Goal: Task Accomplishment & Management: Manage account settings

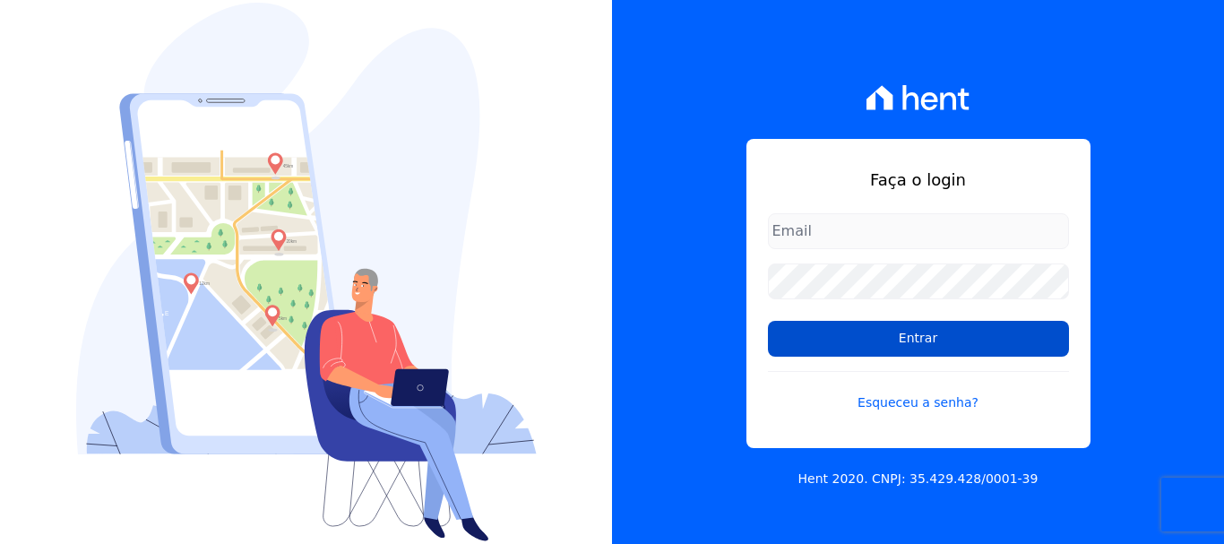
type input "cobranca@construtoralaterza.com.br"
click at [779, 340] on input "Entrar" at bounding box center [918, 339] width 301 height 36
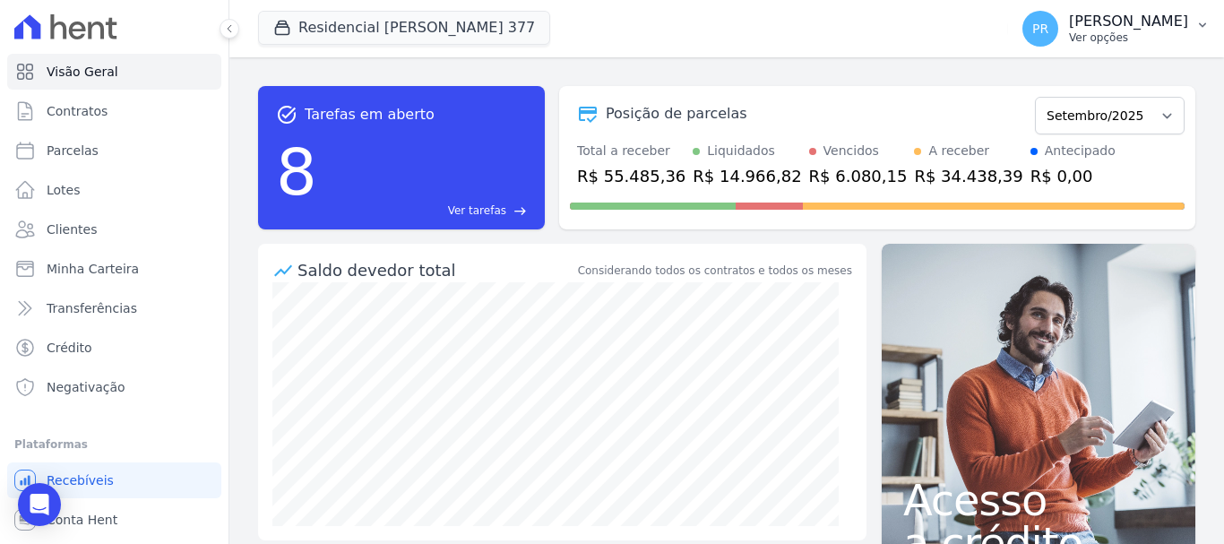
click at [1106, 37] on p "Ver opções" at bounding box center [1128, 37] width 119 height 14
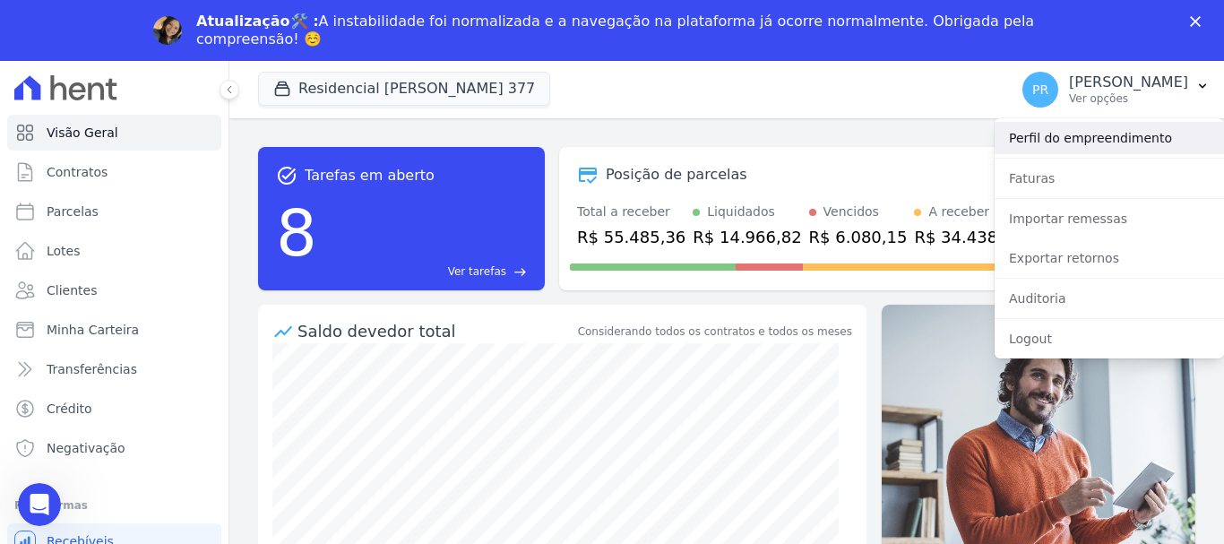
click at [1079, 153] on div "Perfil do empreendimento" at bounding box center [1108, 137] width 229 height 39
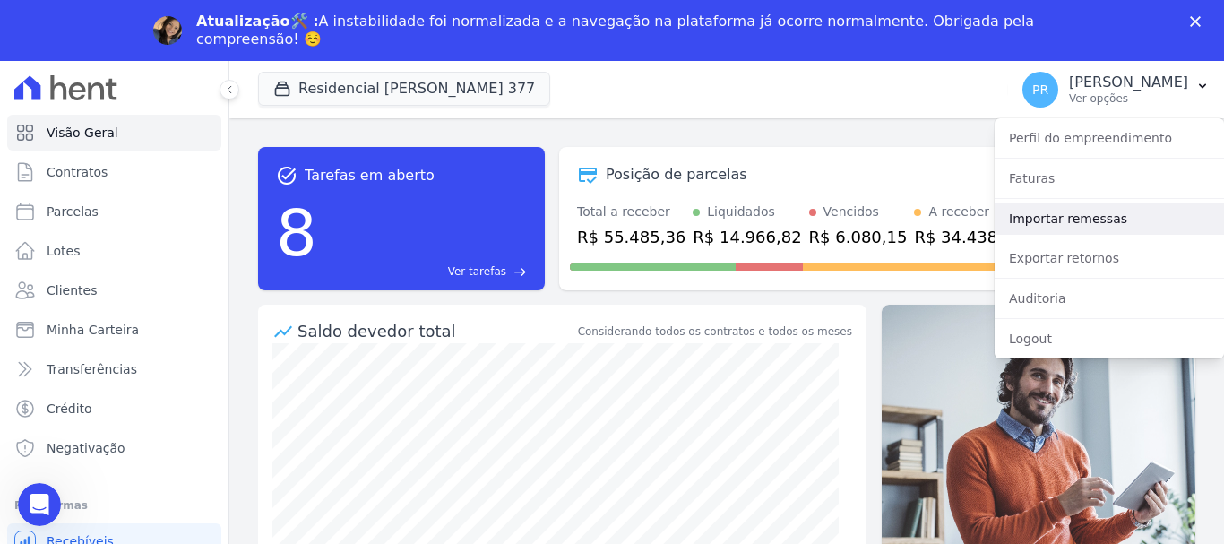
click at [1083, 220] on link "Importar remessas" at bounding box center [1108, 218] width 229 height 32
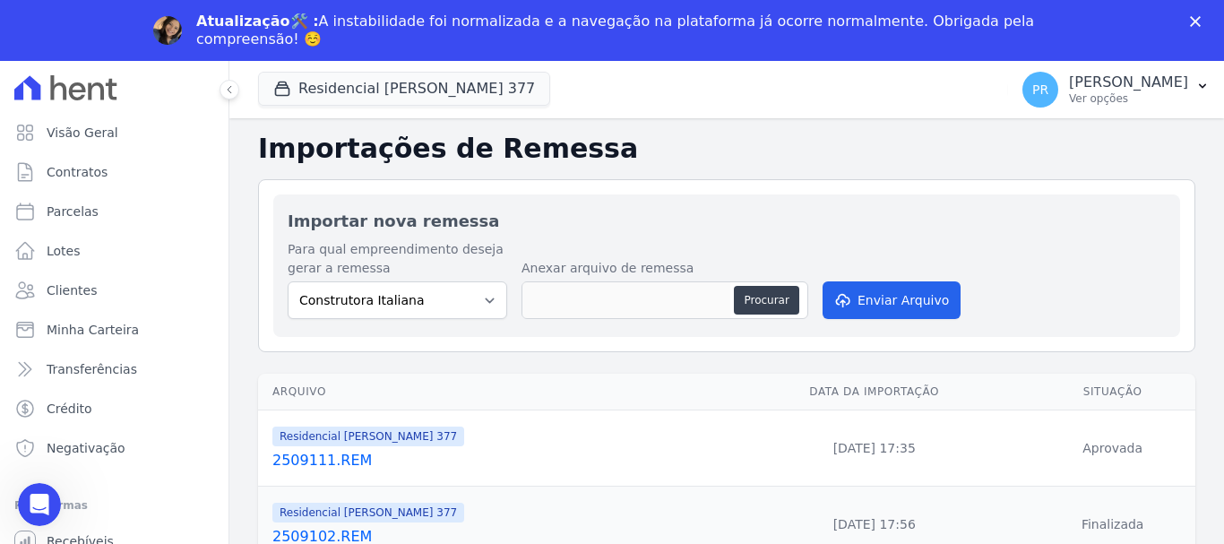
click at [1198, 18] on polygon "Fechar" at bounding box center [1195, 21] width 11 height 11
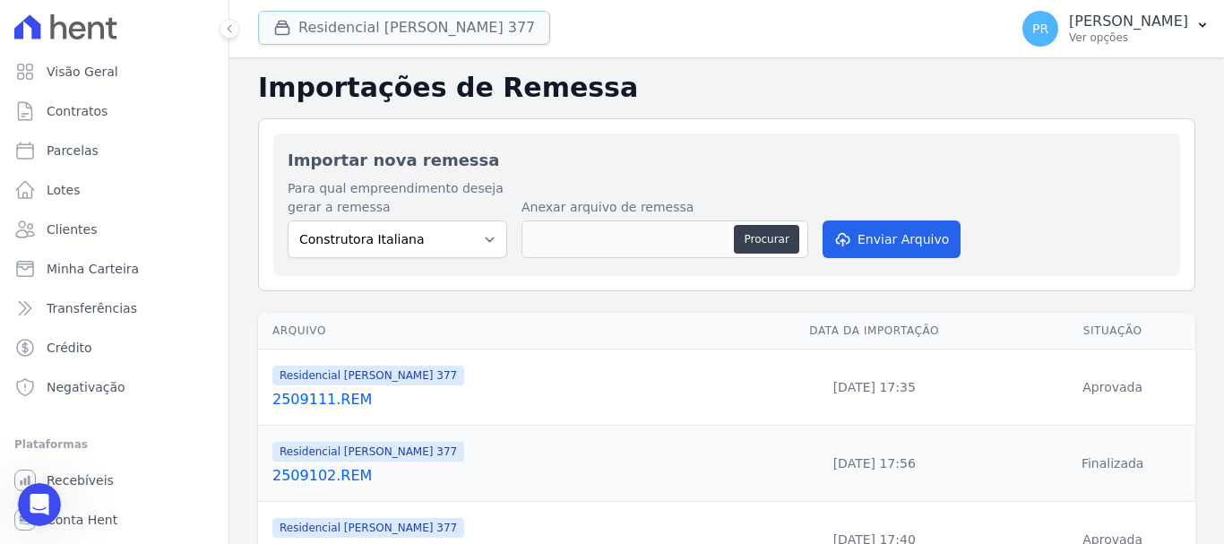
click at [328, 38] on button "Residencial Maria Da Glória 377" at bounding box center [404, 28] width 292 height 34
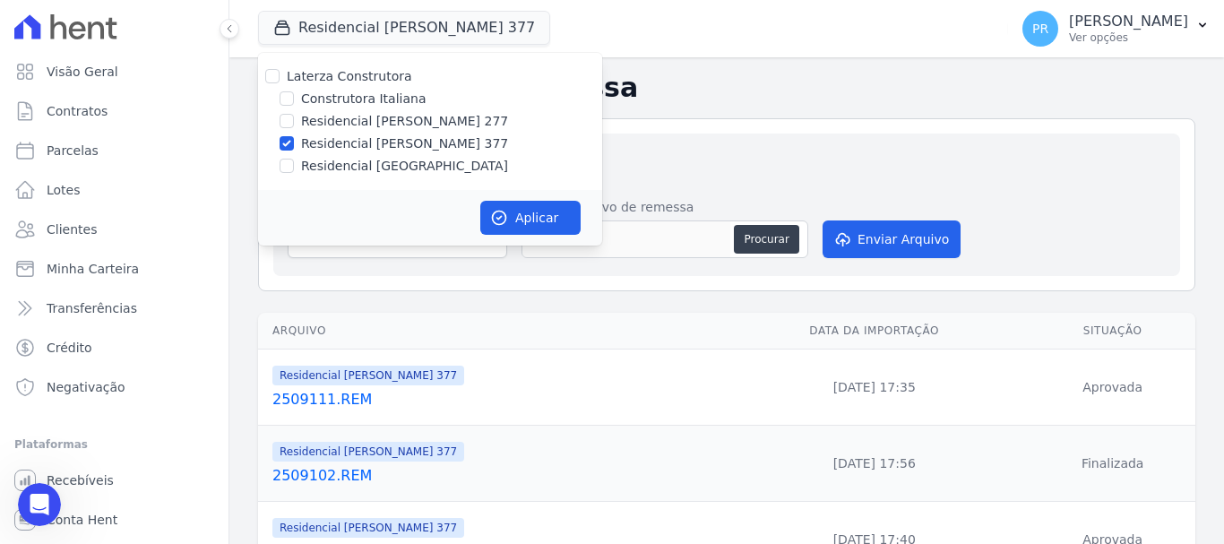
click at [324, 78] on label "Laterza Construtora" at bounding box center [349, 76] width 125 height 14
click at [279, 78] on input "Laterza Construtora" at bounding box center [272, 76] width 14 height 14
checkbox input "true"
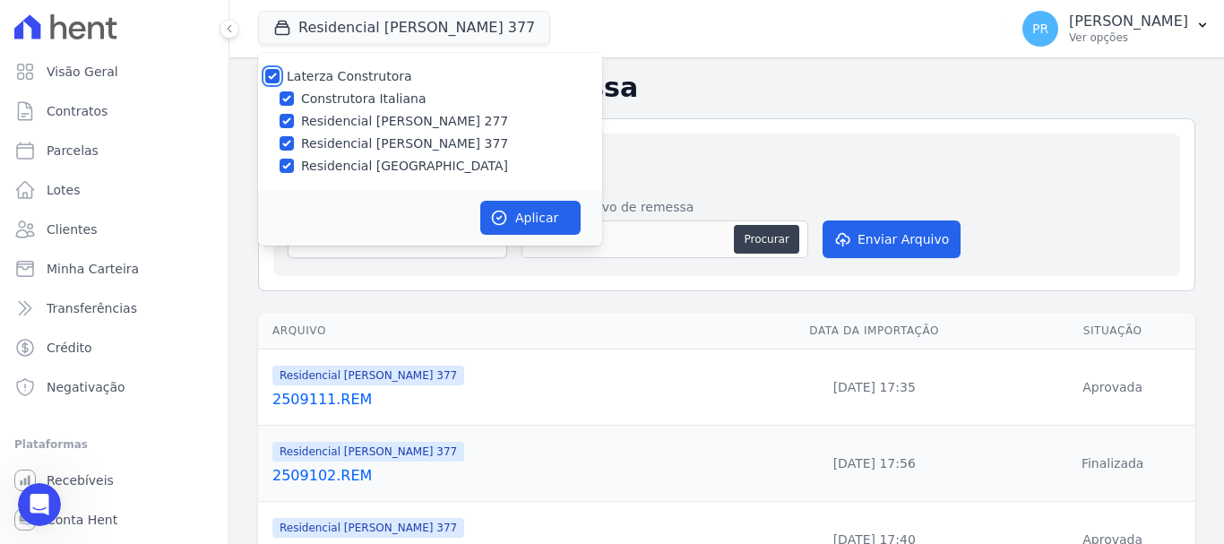
checkbox input "true"
click at [324, 78] on label "Laterza Construtora" at bounding box center [349, 76] width 125 height 14
click at [279, 78] on input "Laterza Construtora" at bounding box center [272, 76] width 14 height 14
checkbox input "false"
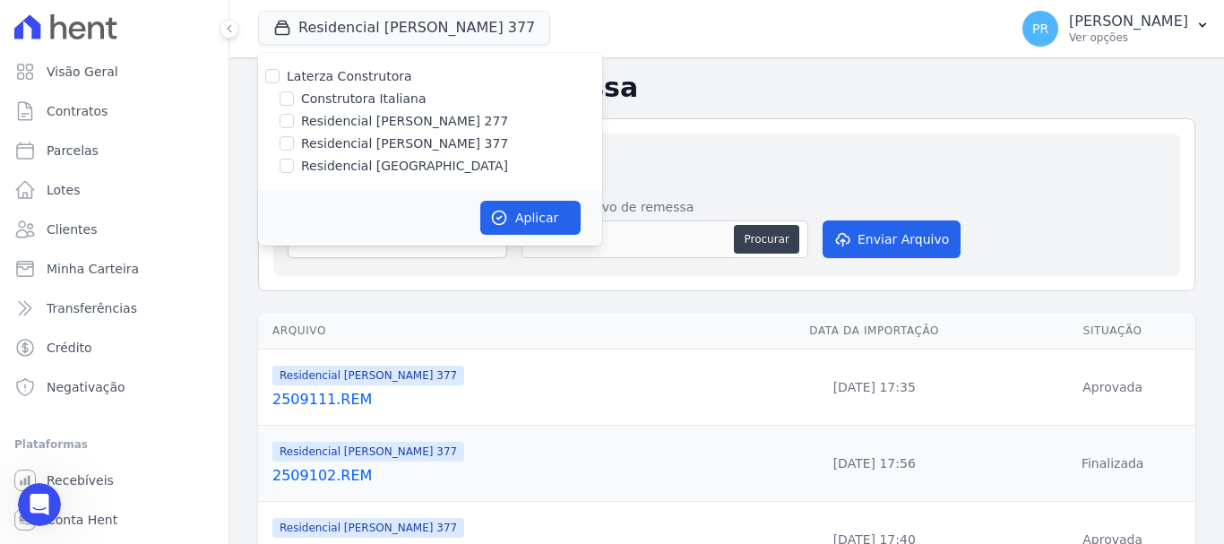
checkbox input "false"
click at [328, 95] on label "Construtora Italiana" at bounding box center [363, 99] width 125 height 19
click at [294, 95] on input "Construtora Italiana" at bounding box center [286, 98] width 14 height 14
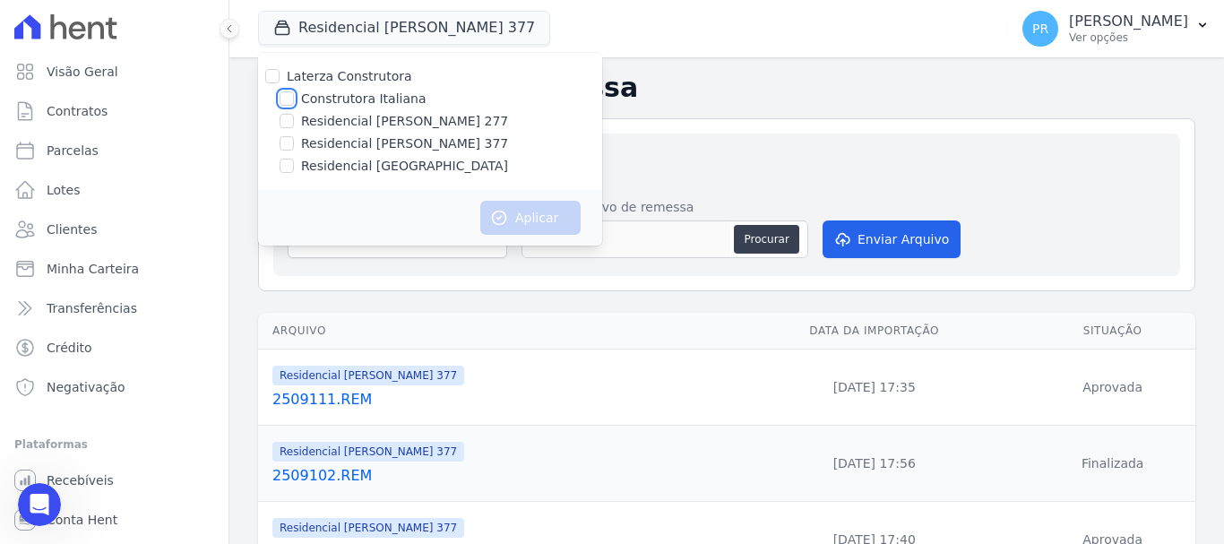
checkbox input "true"
click at [533, 219] on button "Aplicar" at bounding box center [530, 218] width 100 height 34
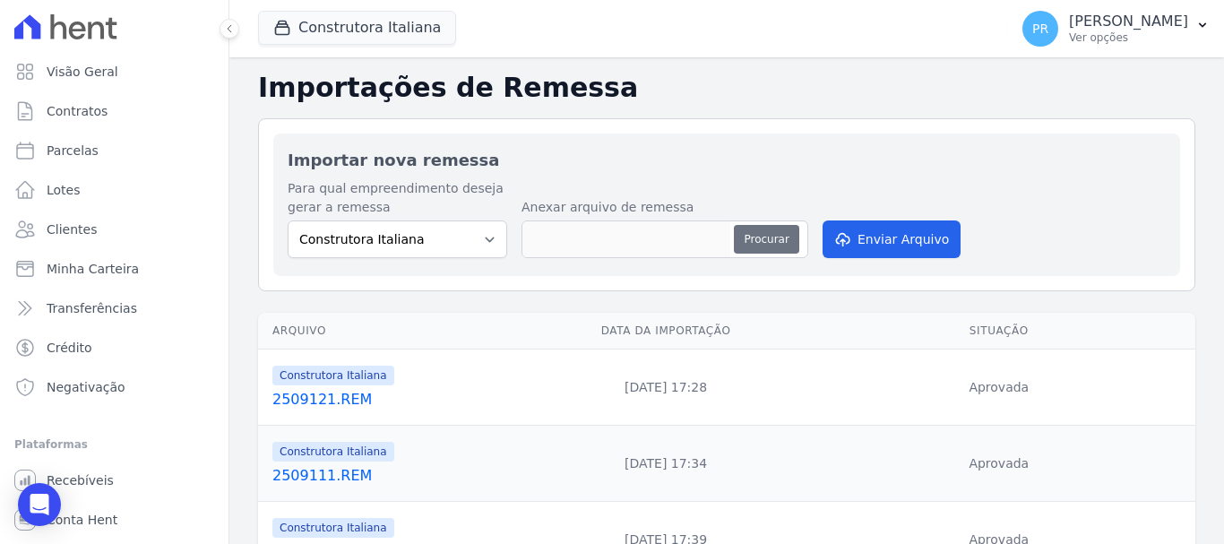
click at [742, 235] on button "Procurar" at bounding box center [766, 239] width 64 height 29
type input "2509151.REM"
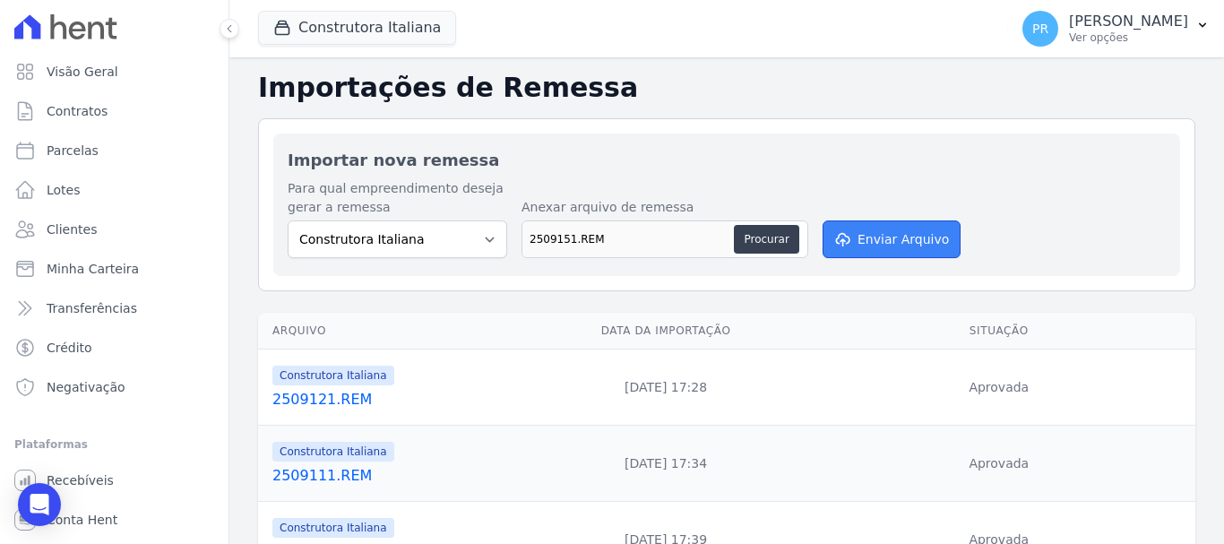
click at [857, 234] on button "Enviar Arquivo" at bounding box center [891, 239] width 138 height 38
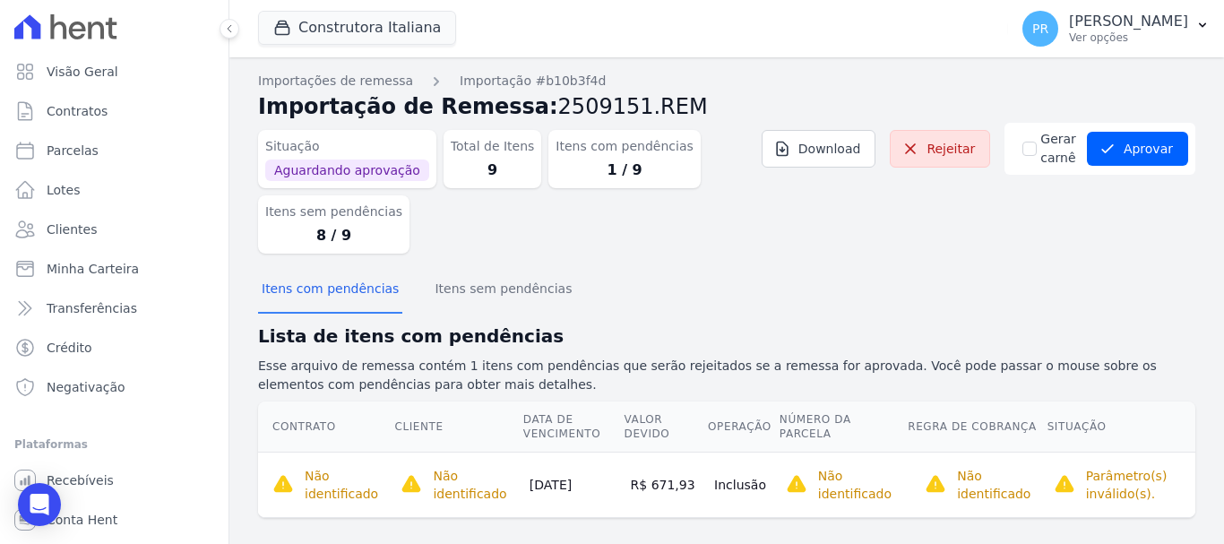
scroll to position [18, 0]
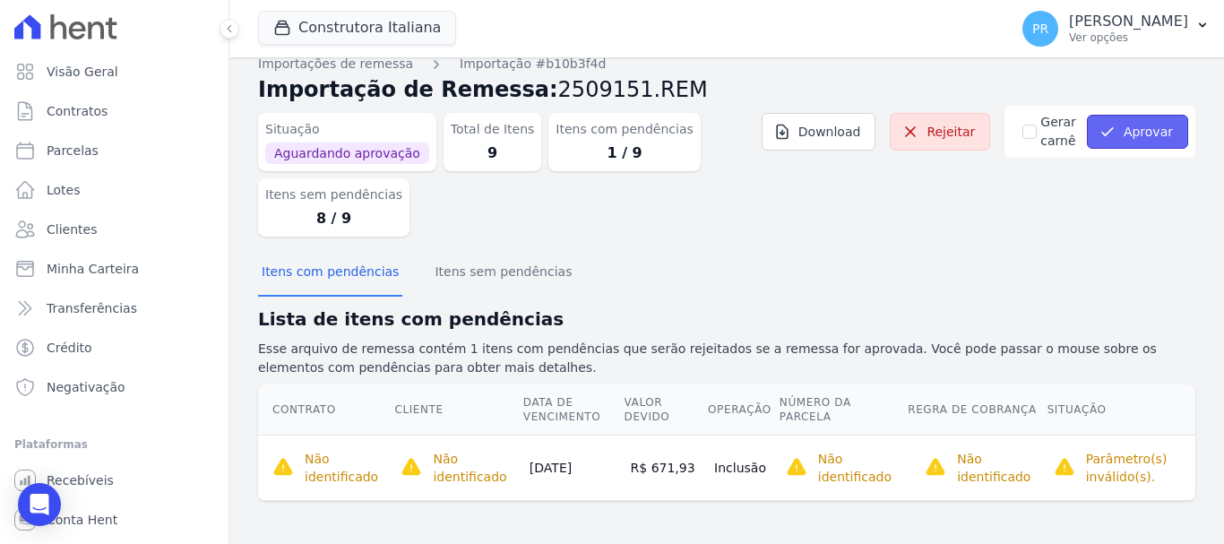
click at [1120, 137] on button "Aprovar" at bounding box center [1137, 132] width 101 height 34
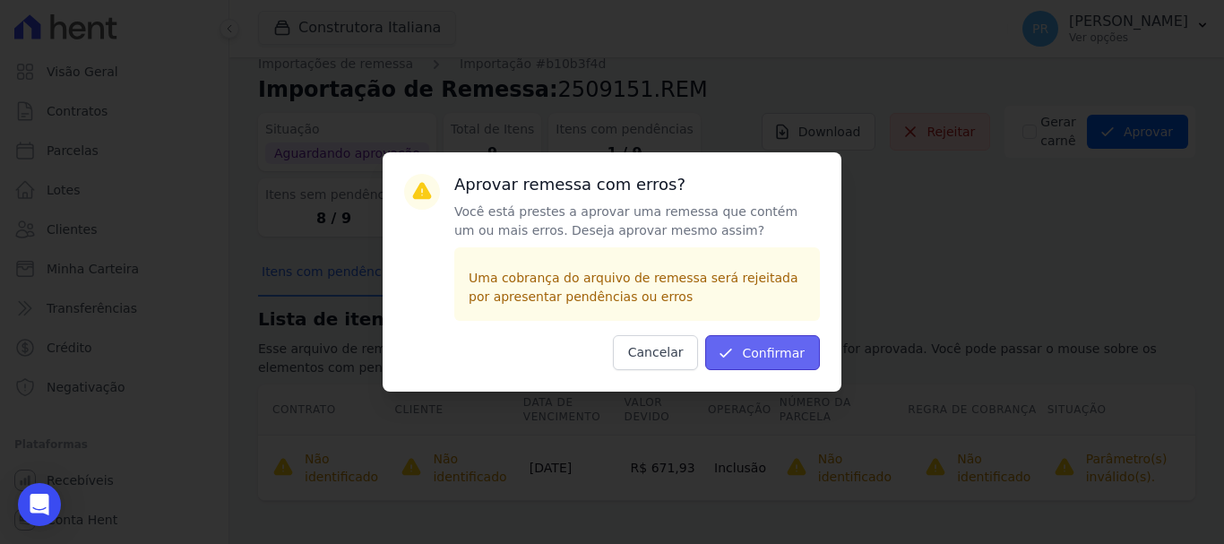
click at [770, 346] on button "Confirmar" at bounding box center [762, 352] width 115 height 35
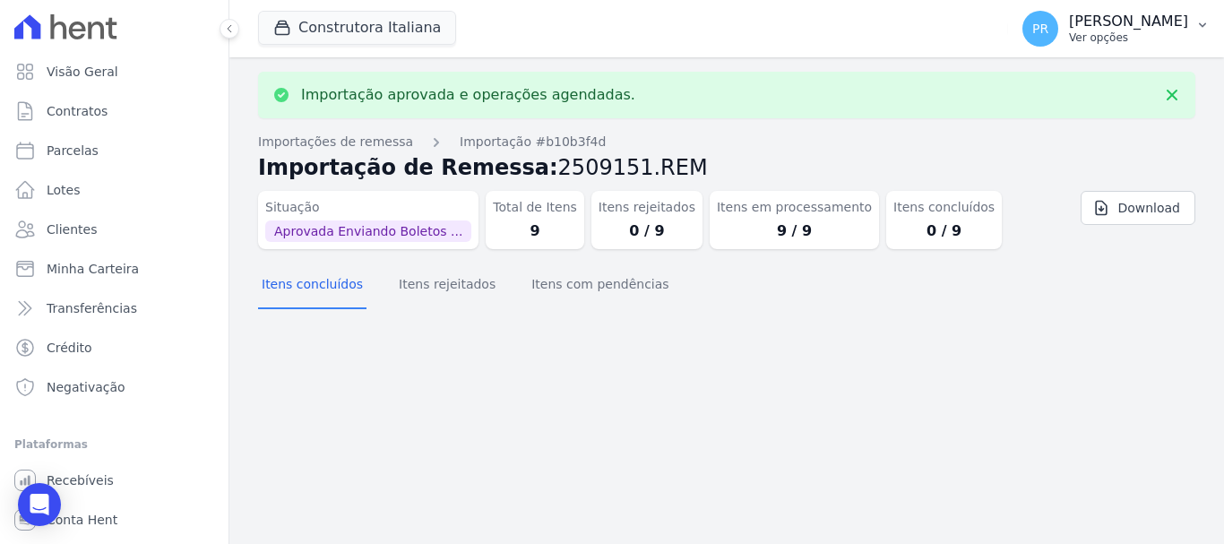
click at [1131, 28] on p "[PERSON_NAME]" at bounding box center [1128, 22] width 119 height 18
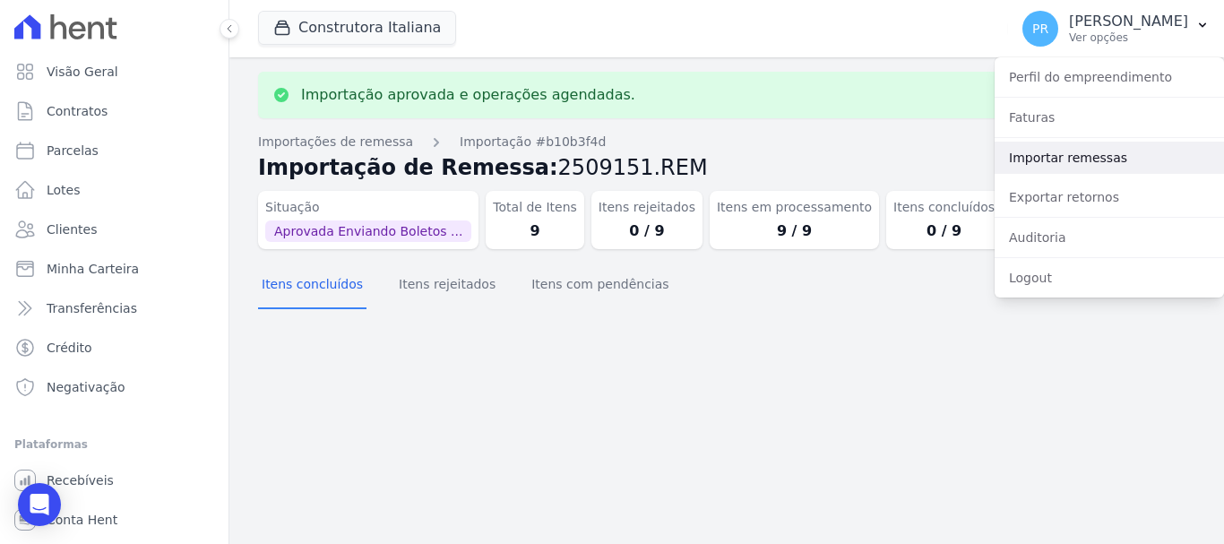
click at [1060, 153] on link "Importar remessas" at bounding box center [1108, 158] width 229 height 32
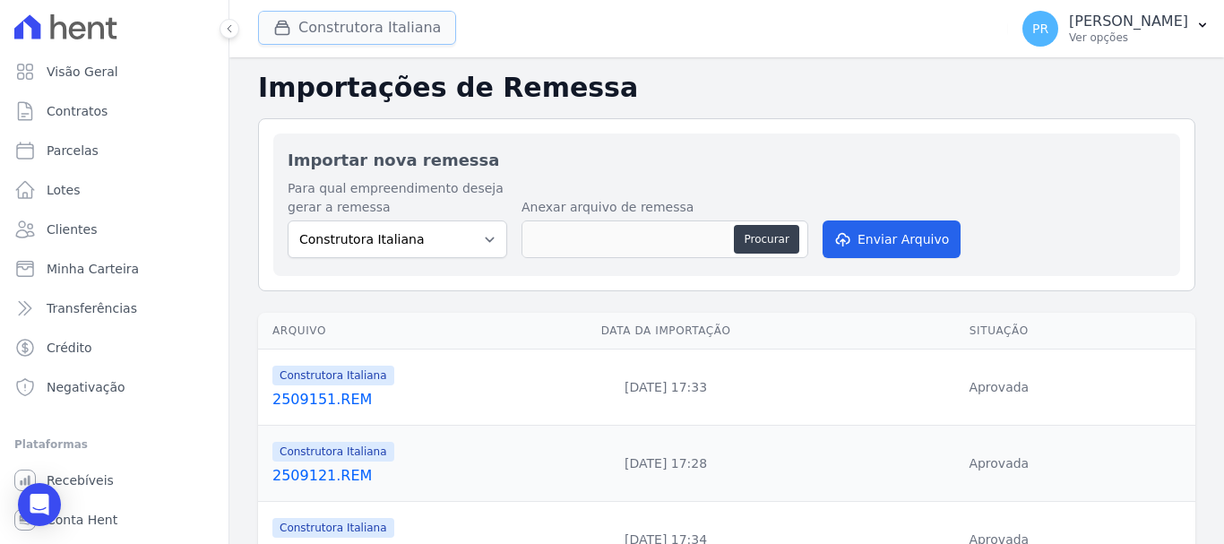
click at [319, 38] on button "Construtora Italiana" at bounding box center [357, 28] width 198 height 34
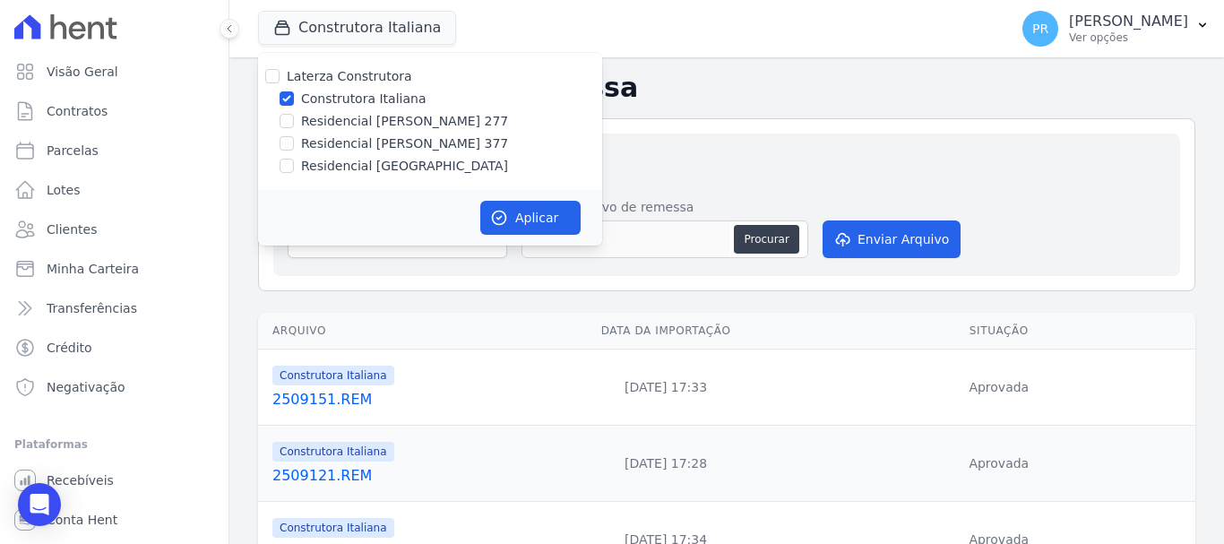
click at [331, 100] on label "Construtora Italiana" at bounding box center [363, 99] width 125 height 19
click at [294, 100] on input "Construtora Italiana" at bounding box center [286, 98] width 14 height 14
checkbox input "false"
drag, startPoint x: 330, startPoint y: 125, endPoint x: 397, endPoint y: 161, distance: 76.6
click at [331, 125] on label "Residencial [PERSON_NAME] 277" at bounding box center [404, 121] width 207 height 19
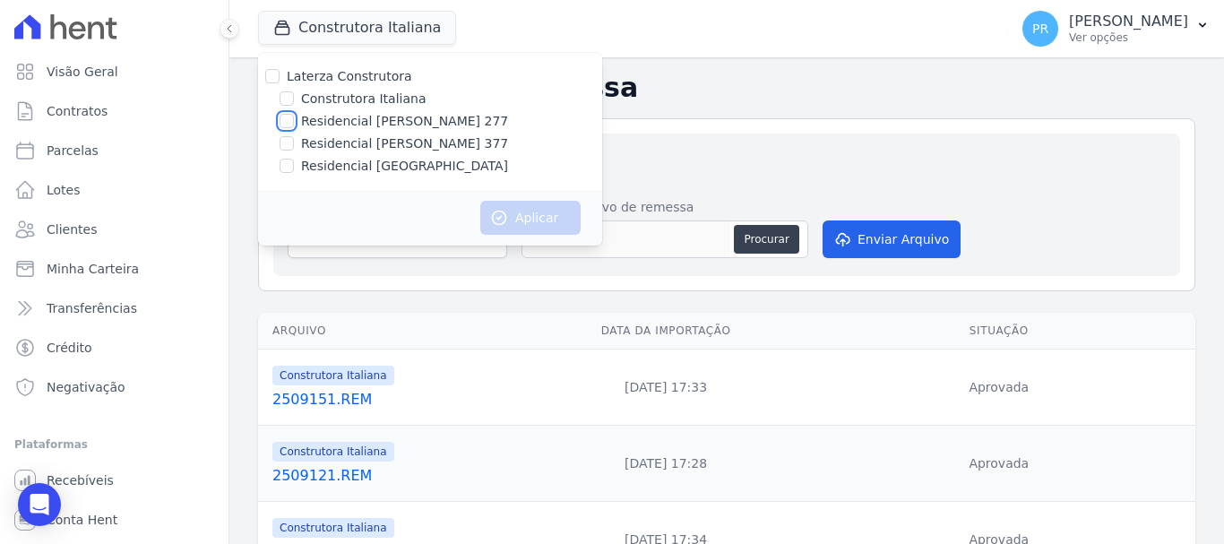
click at [294, 125] on input "Residencial [PERSON_NAME] 277" at bounding box center [286, 121] width 14 height 14
checkbox input "true"
click at [546, 234] on button "Aplicar" at bounding box center [530, 218] width 100 height 34
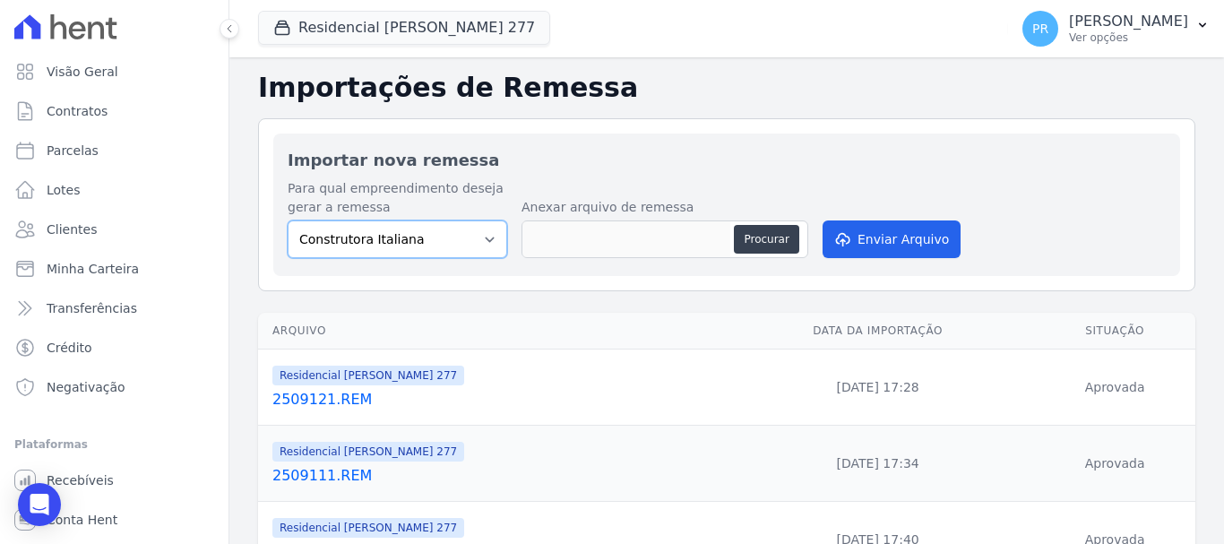
click at [449, 253] on select "Construtora Italiana Residencial Maria da Glória 277 Residencial Maria da Glóri…" at bounding box center [397, 239] width 219 height 38
click at [288, 220] on select "Construtora Italiana Residencial Maria da Glória 277 Residencial Maria da Glóri…" at bounding box center [397, 239] width 219 height 38
drag, startPoint x: 479, startPoint y: 234, endPoint x: 468, endPoint y: 254, distance: 23.7
click at [478, 236] on select "Construtora Italiana Residencial Maria da Glória 277 Residencial Maria da Glóri…" at bounding box center [397, 239] width 219 height 38
select select "7d698934-b935-4dc9-aa46-576f3138731b"
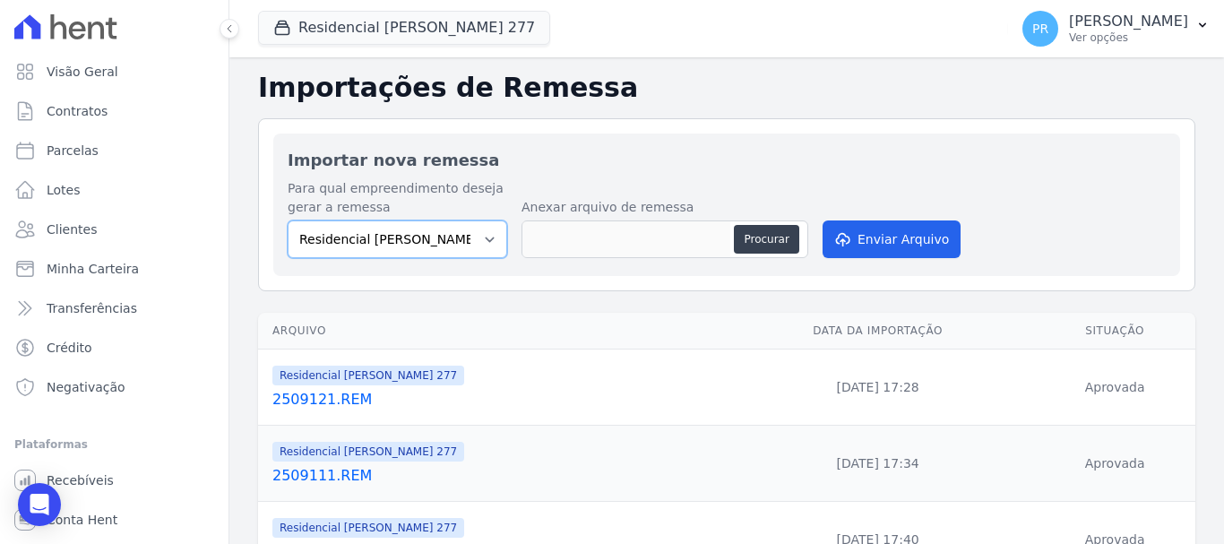
click at [288, 220] on select "Construtora Italiana Residencial Maria da Glória 277 Residencial Maria da Glóri…" at bounding box center [397, 239] width 219 height 38
click at [769, 238] on button "Procurar" at bounding box center [766, 239] width 64 height 29
type input "2509151.REM"
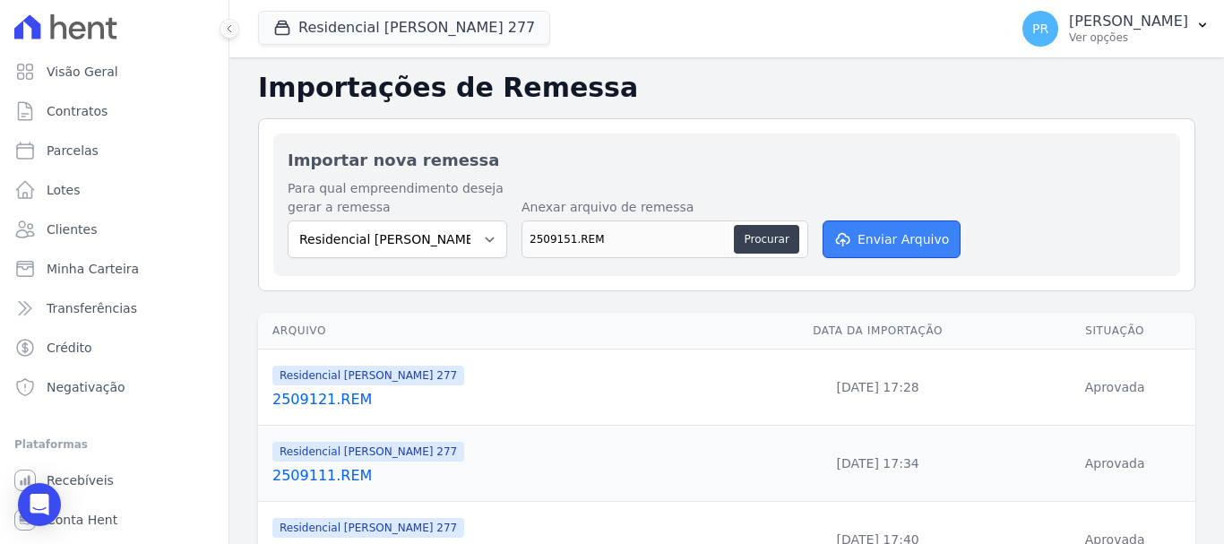
click at [905, 241] on button "Enviar Arquivo" at bounding box center [891, 239] width 138 height 38
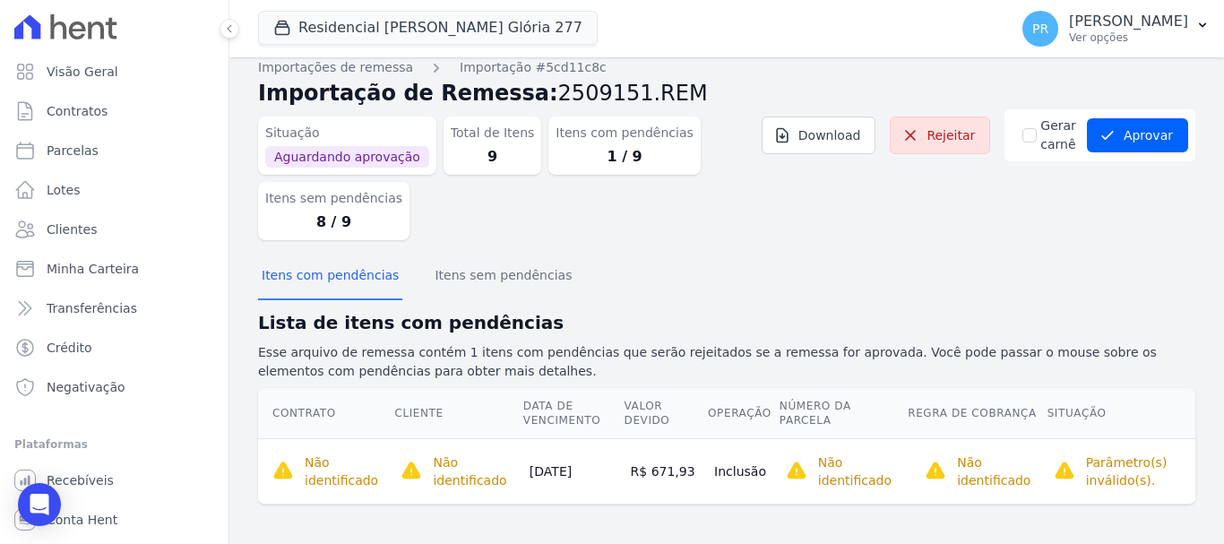
scroll to position [18, 0]
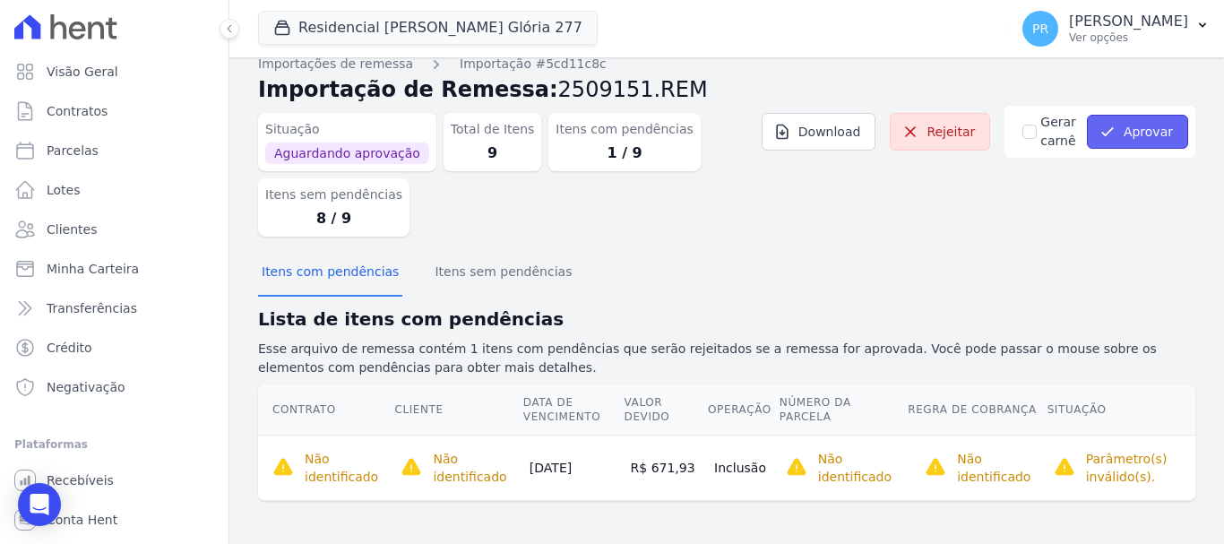
click at [1110, 116] on button "Aprovar" at bounding box center [1137, 132] width 101 height 34
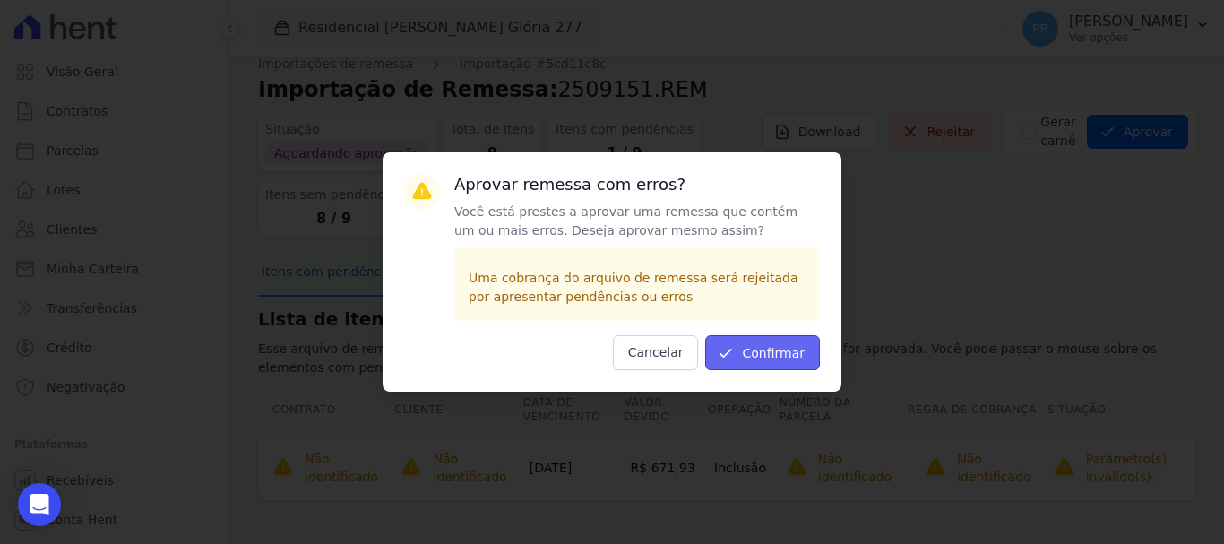
click at [778, 346] on button "Confirmar" at bounding box center [762, 352] width 115 height 35
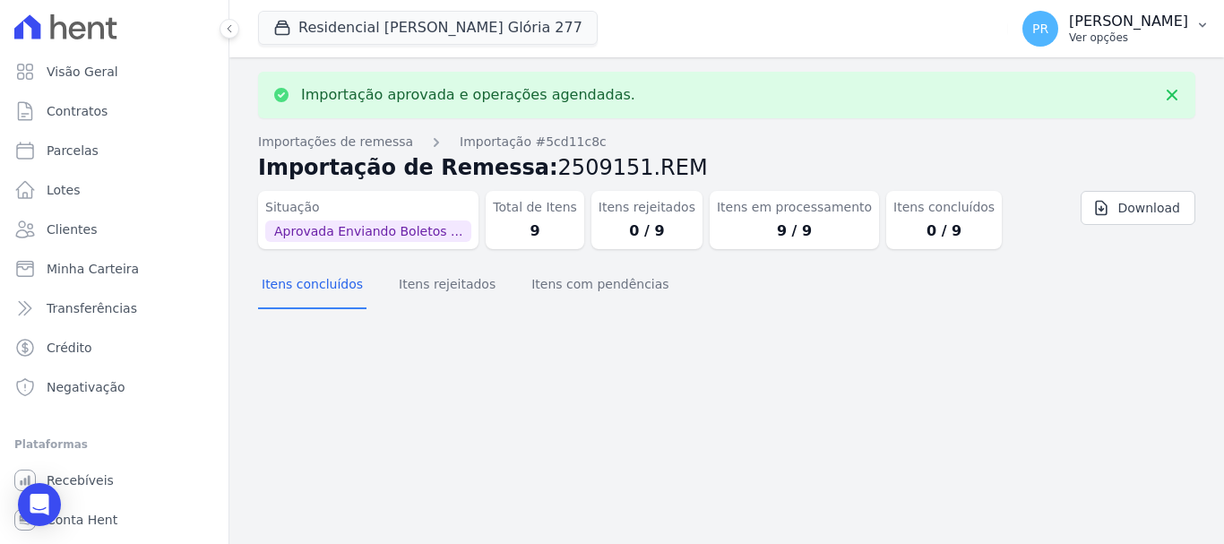
click at [1120, 33] on p "Ver opções" at bounding box center [1128, 37] width 119 height 14
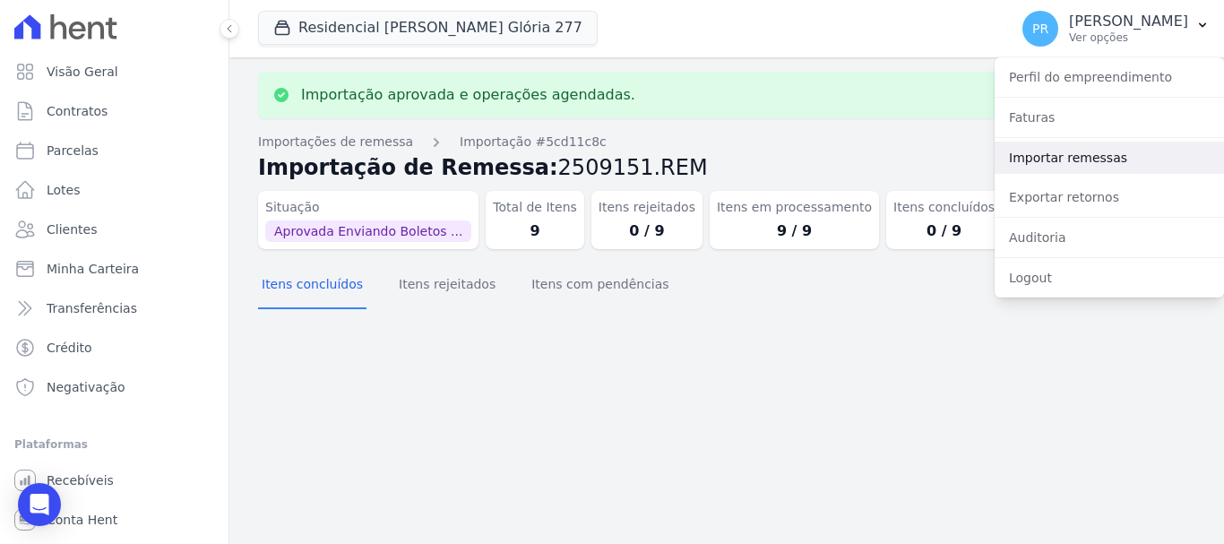
click at [1070, 154] on link "Importar remessas" at bounding box center [1108, 158] width 229 height 32
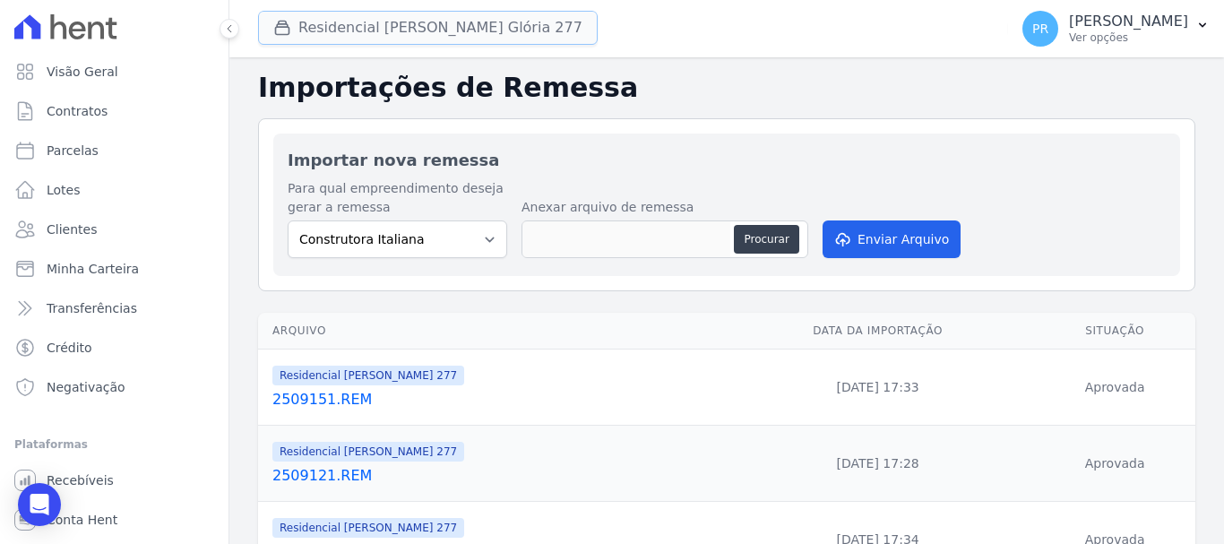
click at [455, 35] on button "Residencial Maria Da Glória 277" at bounding box center [428, 28] width 340 height 34
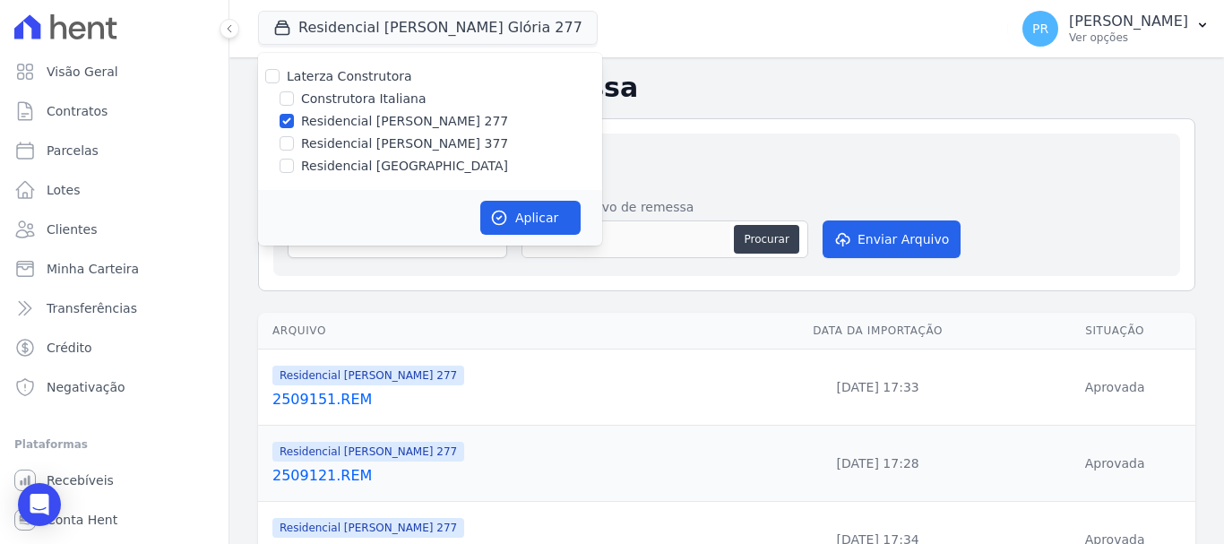
click at [337, 119] on label "Residencial [PERSON_NAME] 277" at bounding box center [404, 121] width 207 height 19
click at [294, 119] on input "Residencial [PERSON_NAME] 277" at bounding box center [286, 121] width 14 height 14
checkbox input "false"
click at [338, 149] on label "Residencial [PERSON_NAME] 377" at bounding box center [404, 143] width 207 height 19
click at [294, 149] on input "Residencial [PERSON_NAME] 377" at bounding box center [286, 143] width 14 height 14
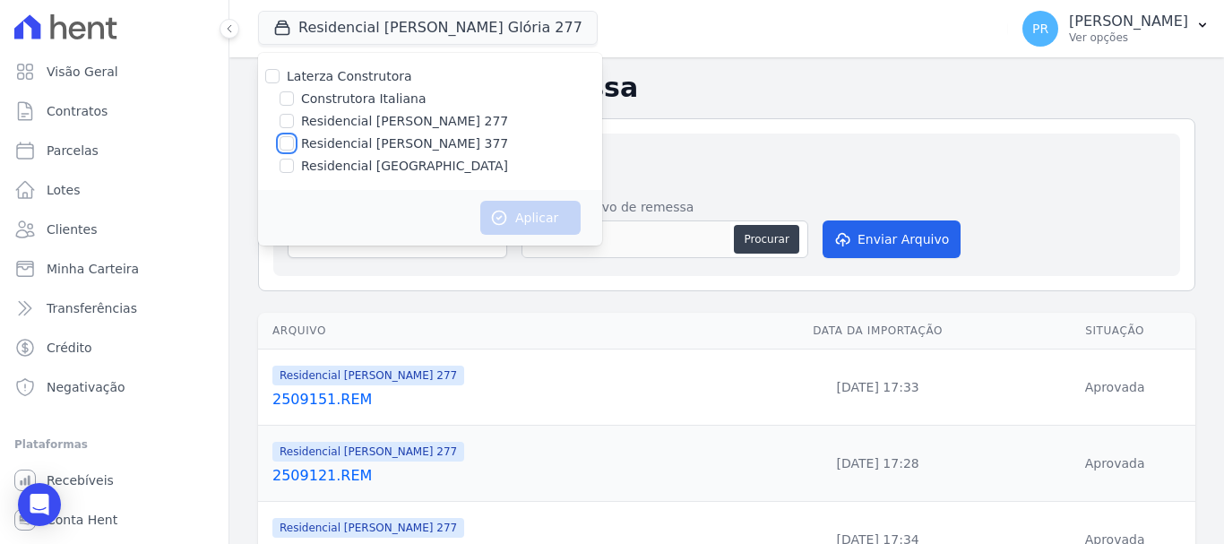
checkbox input "true"
click at [567, 228] on button "Aplicar" at bounding box center [530, 218] width 100 height 34
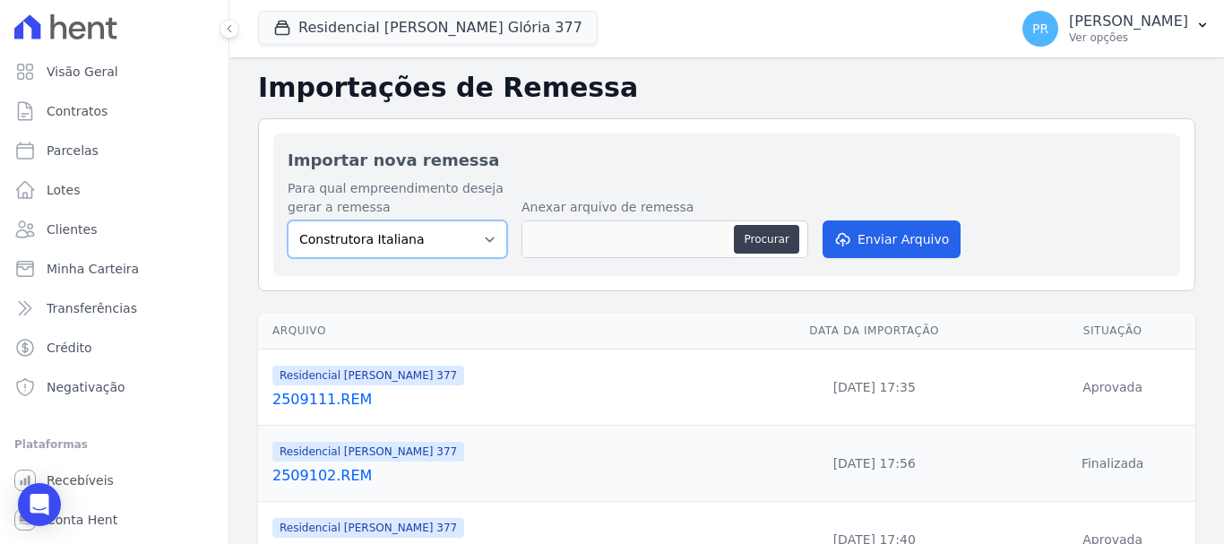
drag, startPoint x: 464, startPoint y: 244, endPoint x: 463, endPoint y: 255, distance: 11.7
click at [464, 244] on select "Construtora Italiana Residencial [PERSON_NAME] 277 Residencial [PERSON_NAME][ST…" at bounding box center [397, 239] width 219 height 38
select select "0cd9190e-dfd9-46e5-afc8-7298ef4c0c2b"
click at [288, 220] on select "Construtora Italiana Residencial [PERSON_NAME] 277 Residencial [PERSON_NAME][ST…" at bounding box center [397, 239] width 219 height 38
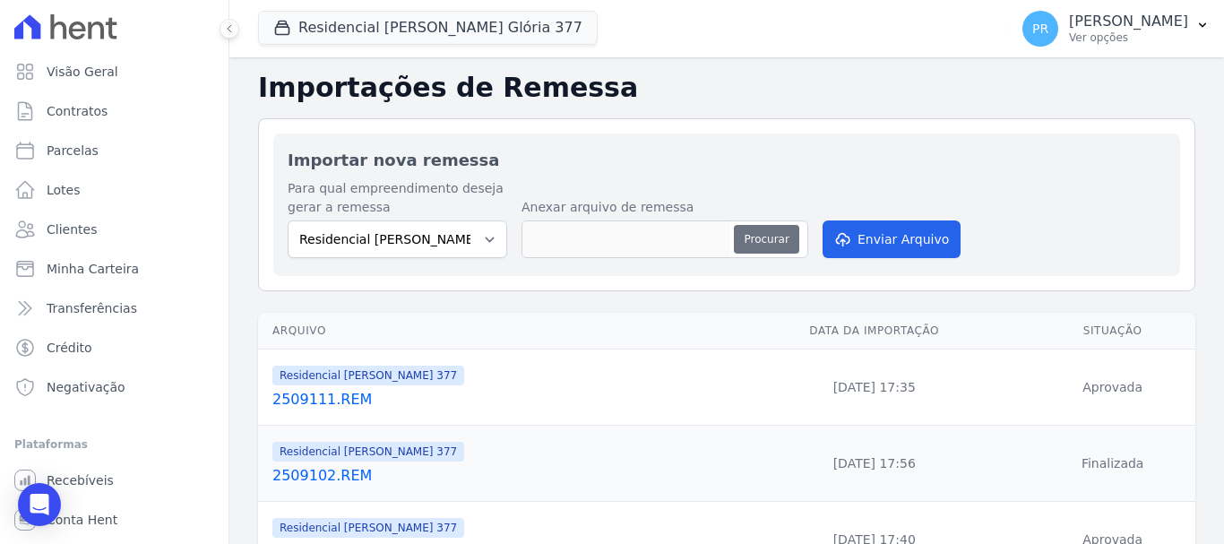
click at [793, 242] on button "Procurar" at bounding box center [766, 239] width 64 height 29
type input "2509151.REM"
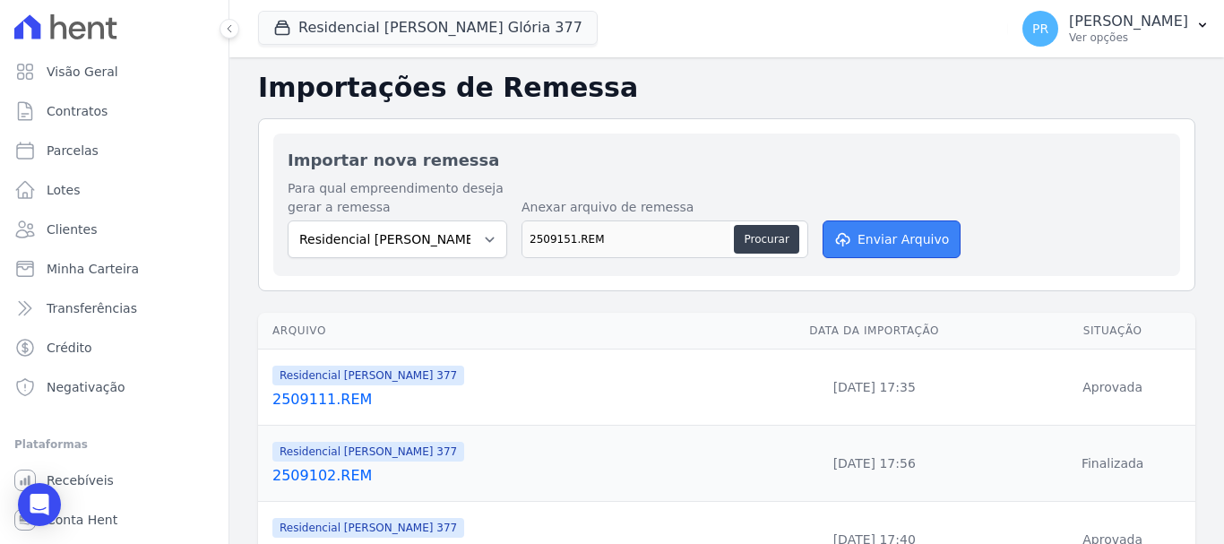
click at [896, 239] on button "Enviar Arquivo" at bounding box center [891, 239] width 138 height 38
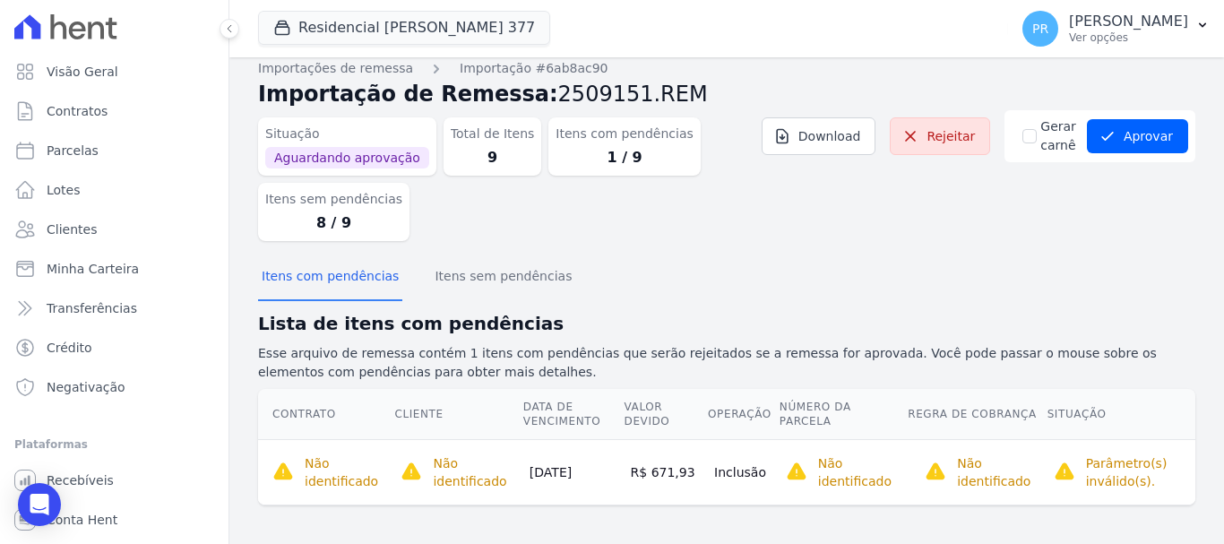
scroll to position [18, 0]
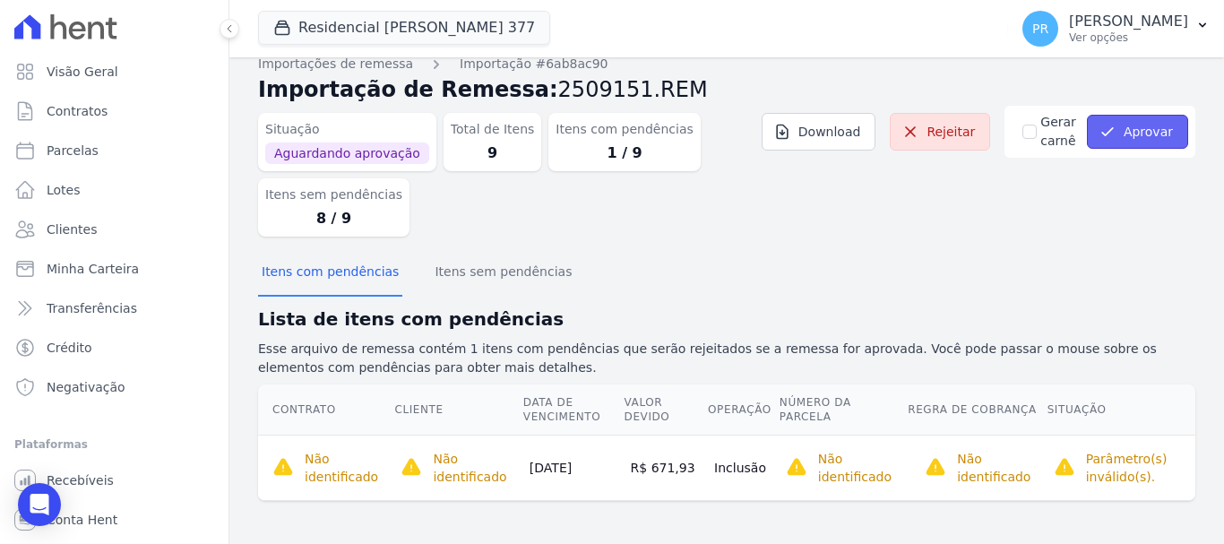
click at [1125, 125] on button "Aprovar" at bounding box center [1137, 132] width 101 height 34
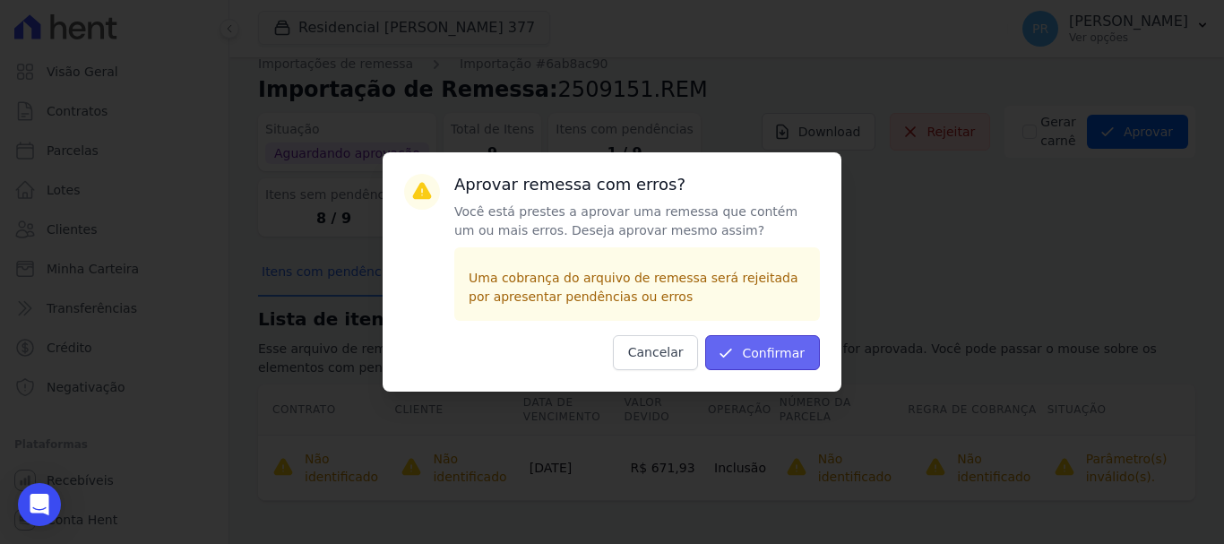
click at [774, 365] on button "Confirmar" at bounding box center [762, 352] width 115 height 35
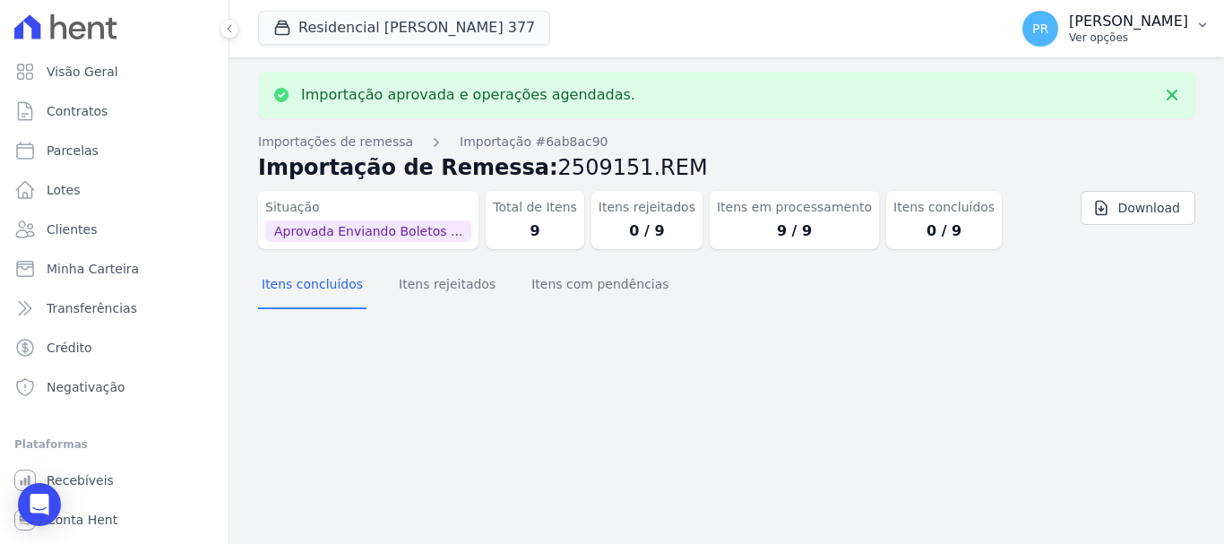
click at [1134, 20] on p "[PERSON_NAME]" at bounding box center [1128, 22] width 119 height 18
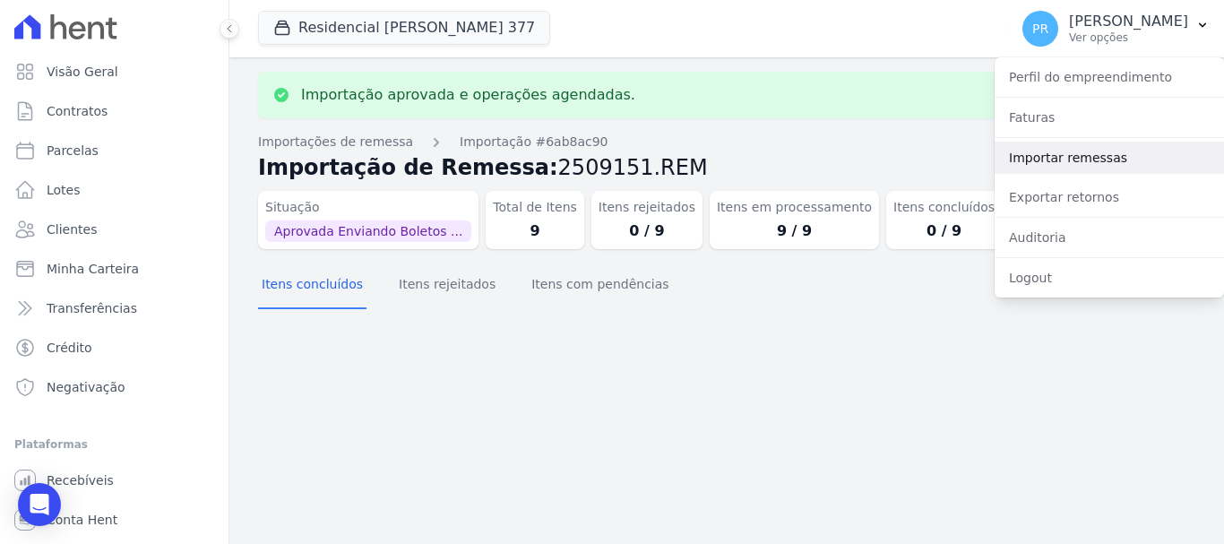
click at [1078, 150] on link "Importar remessas" at bounding box center [1108, 158] width 229 height 32
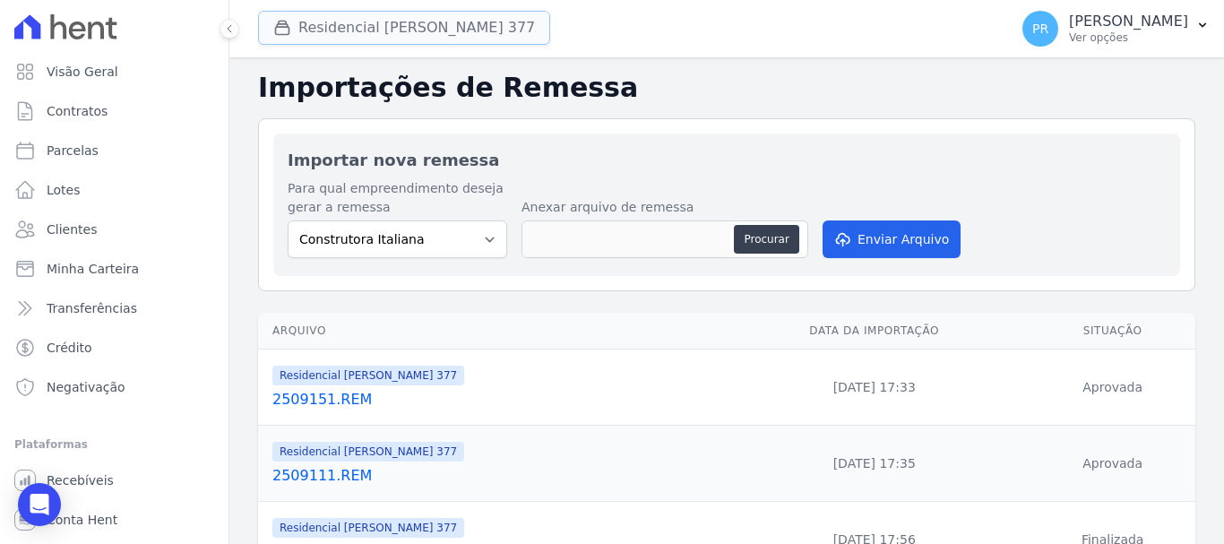
click at [473, 23] on button "Residencial Maria Da Glória 377" at bounding box center [404, 28] width 292 height 34
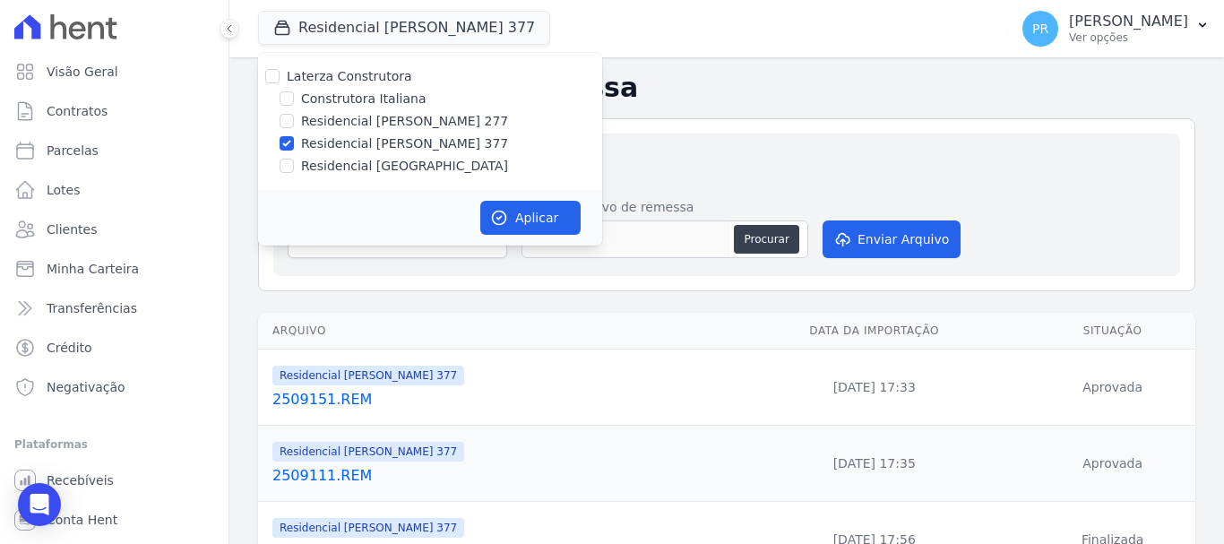
click at [388, 141] on label "Residencial [PERSON_NAME] 377" at bounding box center [404, 143] width 207 height 19
click at [294, 141] on input "Residencial [PERSON_NAME] 377" at bounding box center [286, 143] width 14 height 14
checkbox input "false"
click at [371, 168] on label "Residencial [GEOGRAPHIC_DATA]" at bounding box center [404, 166] width 207 height 19
click at [294, 168] on input "Residencial [GEOGRAPHIC_DATA]" at bounding box center [286, 166] width 14 height 14
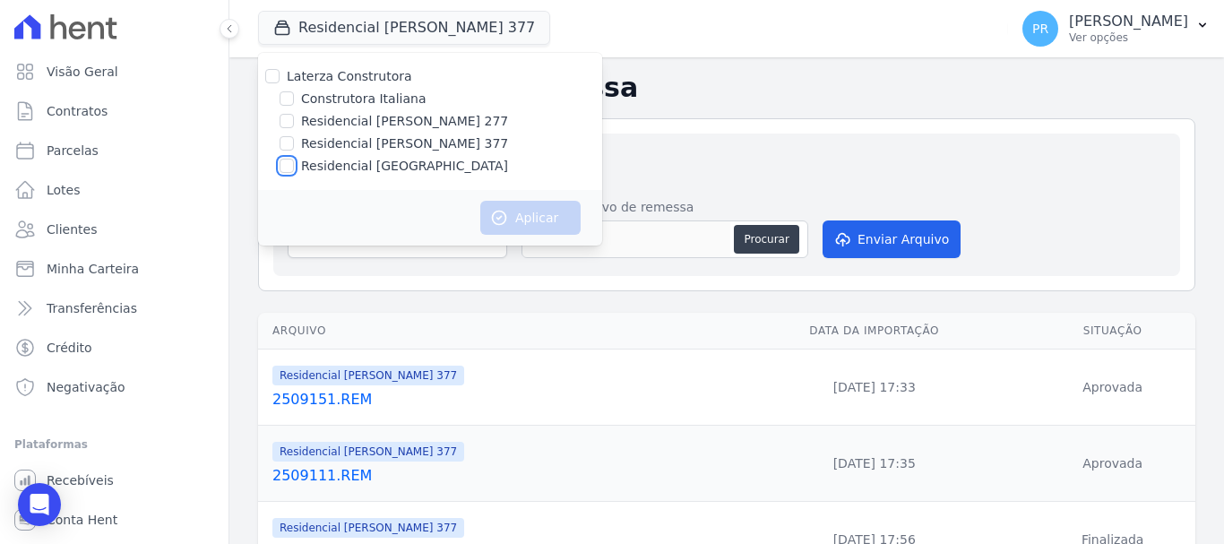
checkbox input "true"
click at [559, 227] on button "Aplicar" at bounding box center [530, 218] width 100 height 34
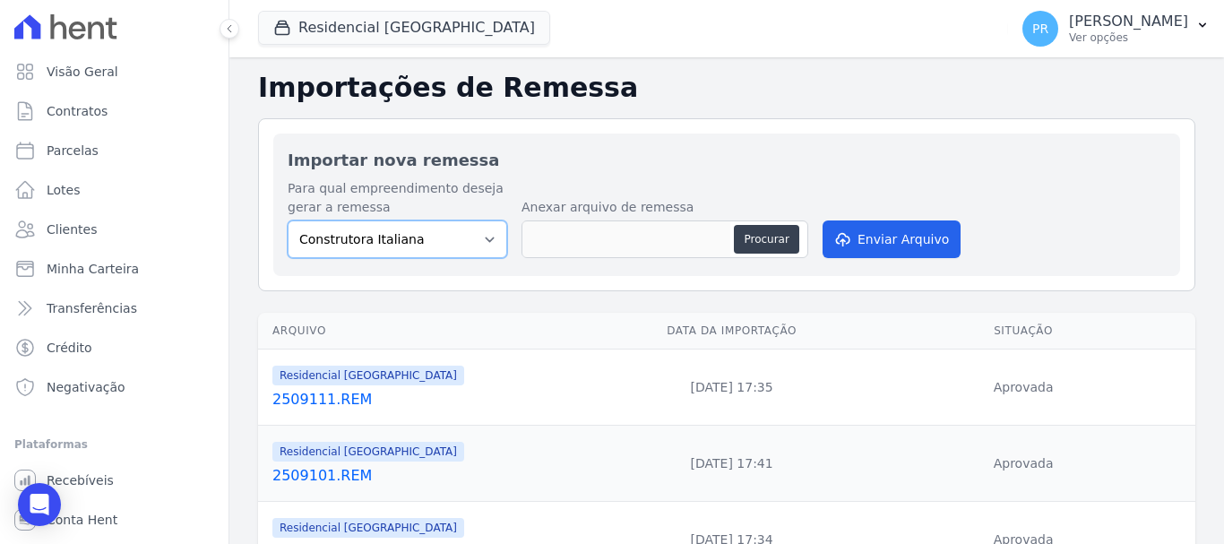
click at [449, 249] on select "Construtora Italiana Residencial Maria da Glória 277 Residencial Maria da Glóri…" at bounding box center [397, 239] width 219 height 38
select select "6440c0a1-232b-4aa1-adfe-88cb95fffe46"
click at [288, 220] on select "Construtora Italiana Residencial Maria da Glória 277 Residencial Maria da Glóri…" at bounding box center [397, 239] width 219 height 38
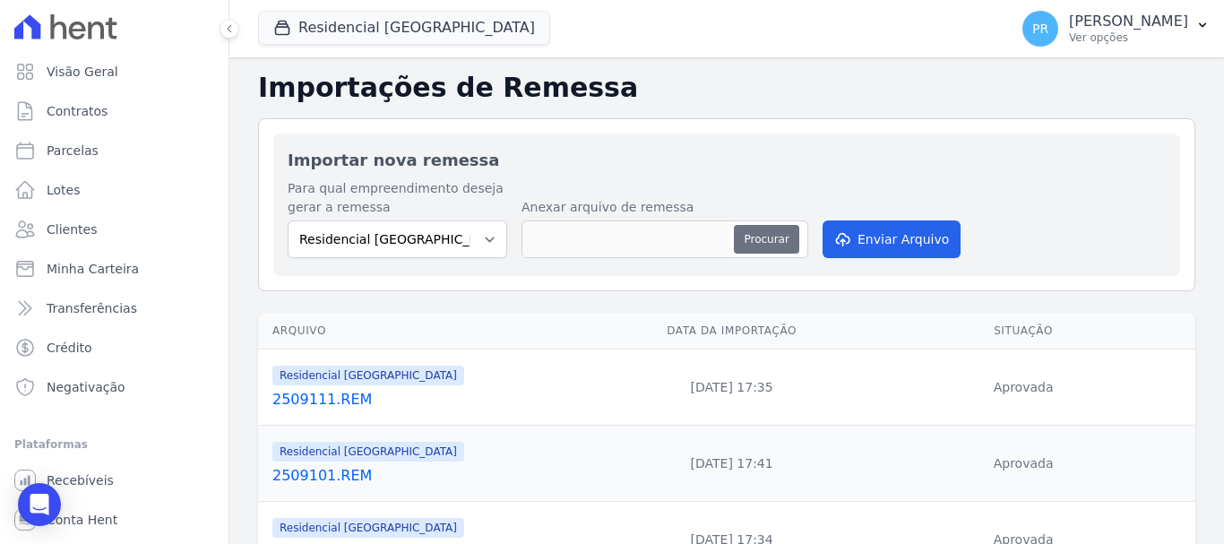
click at [778, 246] on button "Procurar" at bounding box center [766, 239] width 64 height 29
type input "2509151.REM"
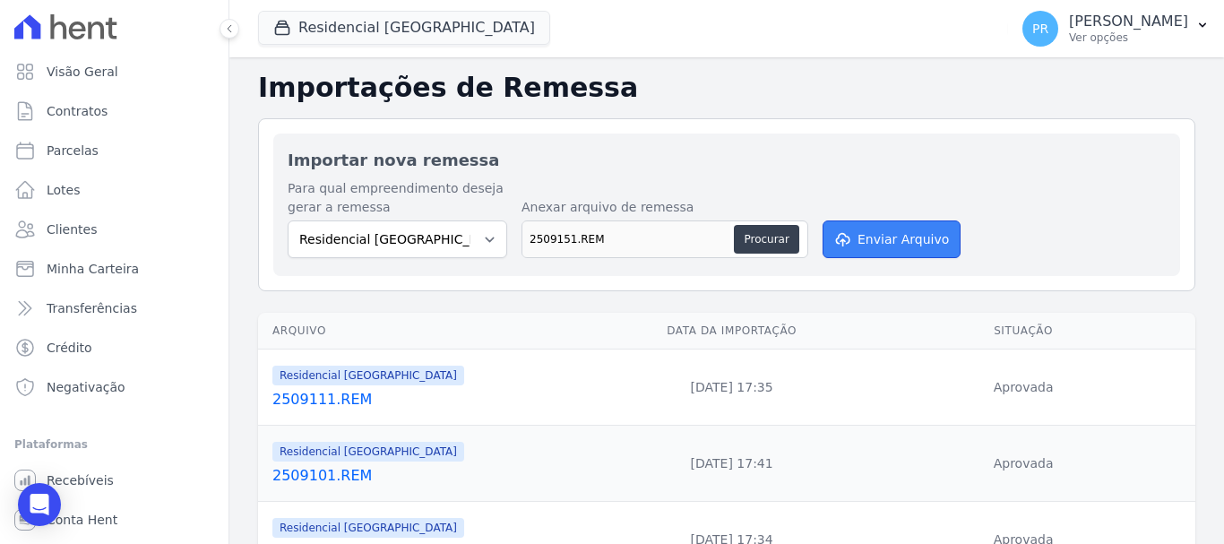
click at [895, 241] on button "Enviar Arquivo" at bounding box center [891, 239] width 138 height 38
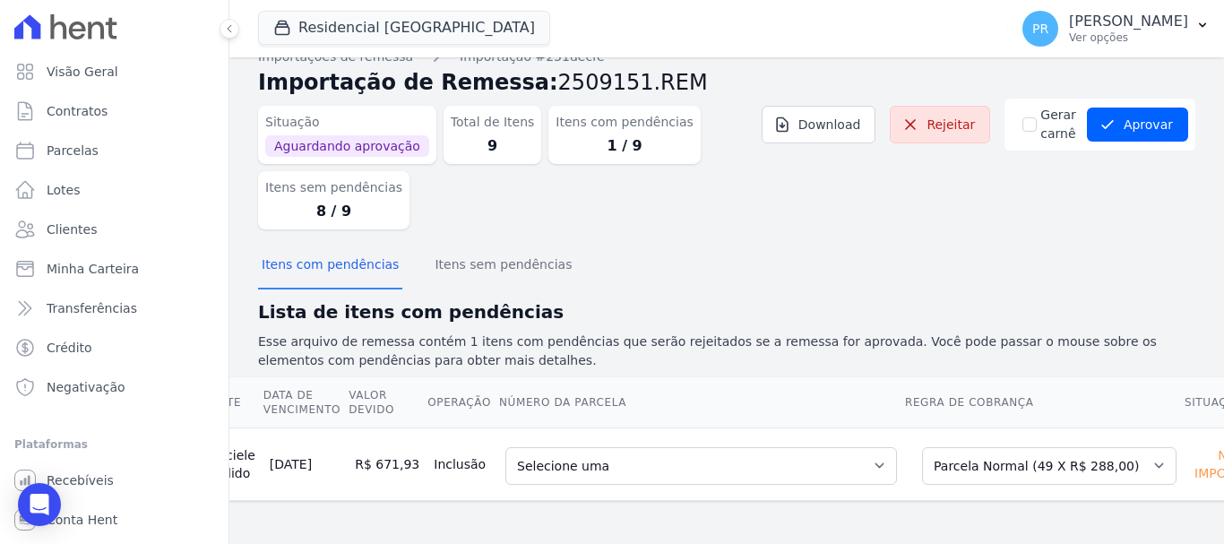
scroll to position [0, 186]
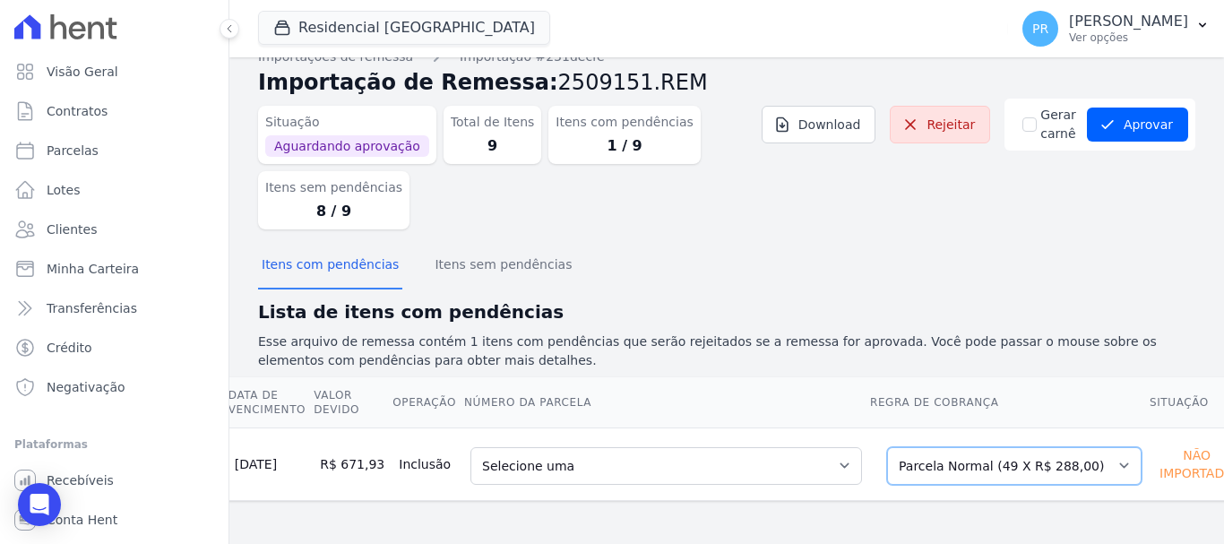
click at [1077, 447] on select "Selecione uma Nova Parcela Avulsa Parcela Avulsa Existente Parcela Normal (49 X…" at bounding box center [1014, 466] width 254 height 38
click at [1023, 370] on div "Contrato Cliente Data de Vencimento Valor devido Operação Número da Parcela Reg…" at bounding box center [658, 439] width 1230 height 138
click at [1048, 461] on select "Selecione uma Nova Parcela Avulsa Parcela Avulsa Existente Parcela Normal (49 X…" at bounding box center [1014, 466] width 254 height 38
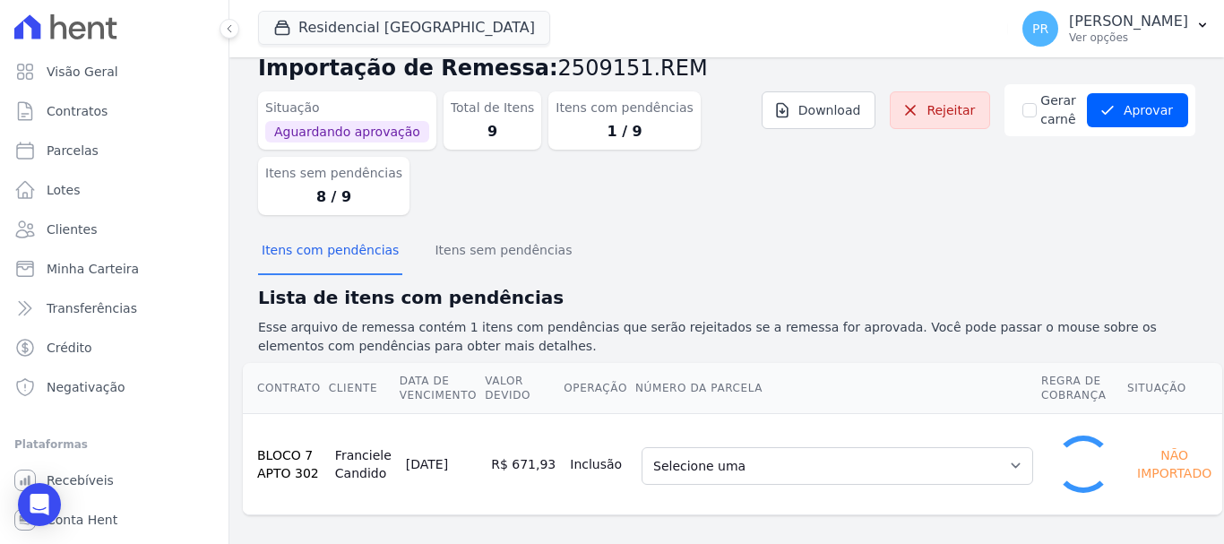
scroll to position [25, 0]
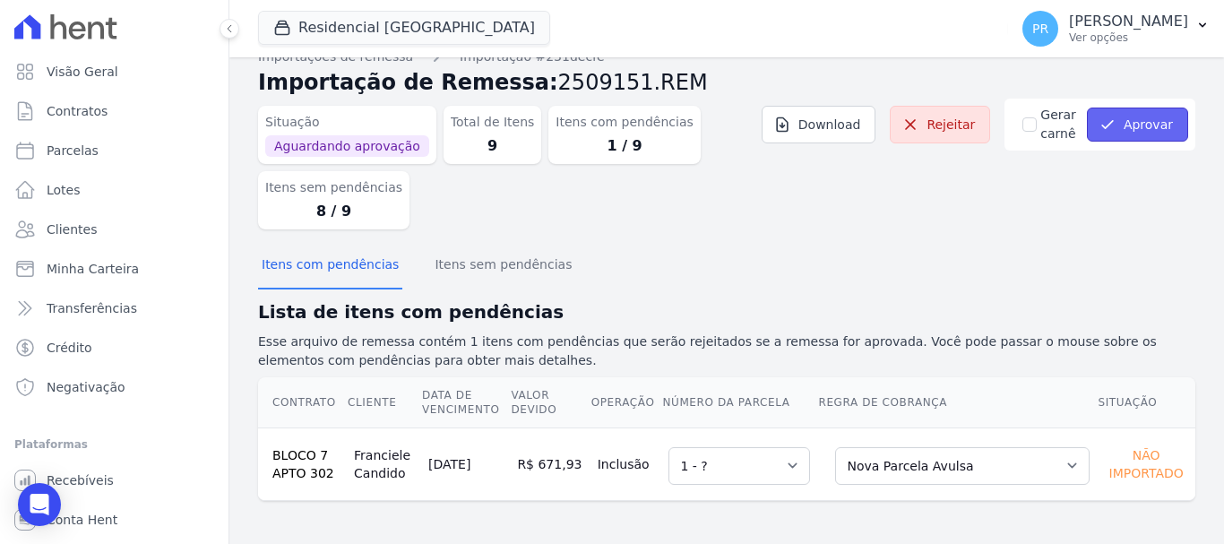
click at [1098, 132] on icon "submit" at bounding box center [1107, 125] width 18 height 18
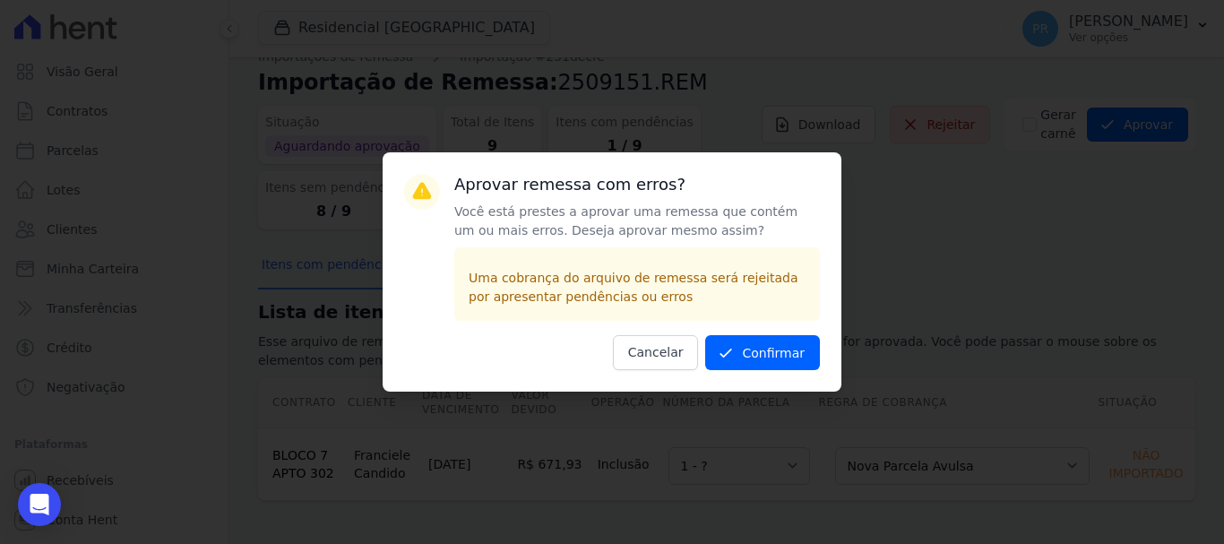
click at [830, 364] on div "Aprovar remessa com erros? Você está prestes a aprovar uma remessa que contém u…" at bounding box center [612, 271] width 459 height 239
click at [797, 357] on button "Confirmar" at bounding box center [762, 352] width 115 height 35
